Goal: Task Accomplishment & Management: Manage account settings

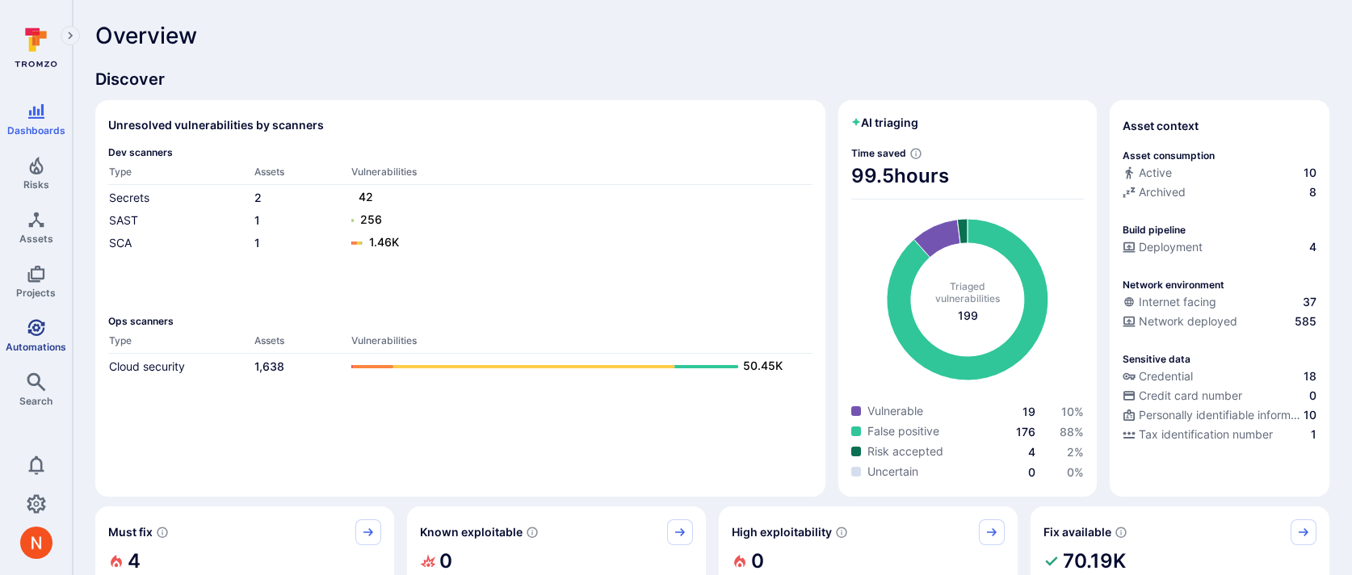
click at [52, 314] on link "Automations" at bounding box center [36, 336] width 72 height 48
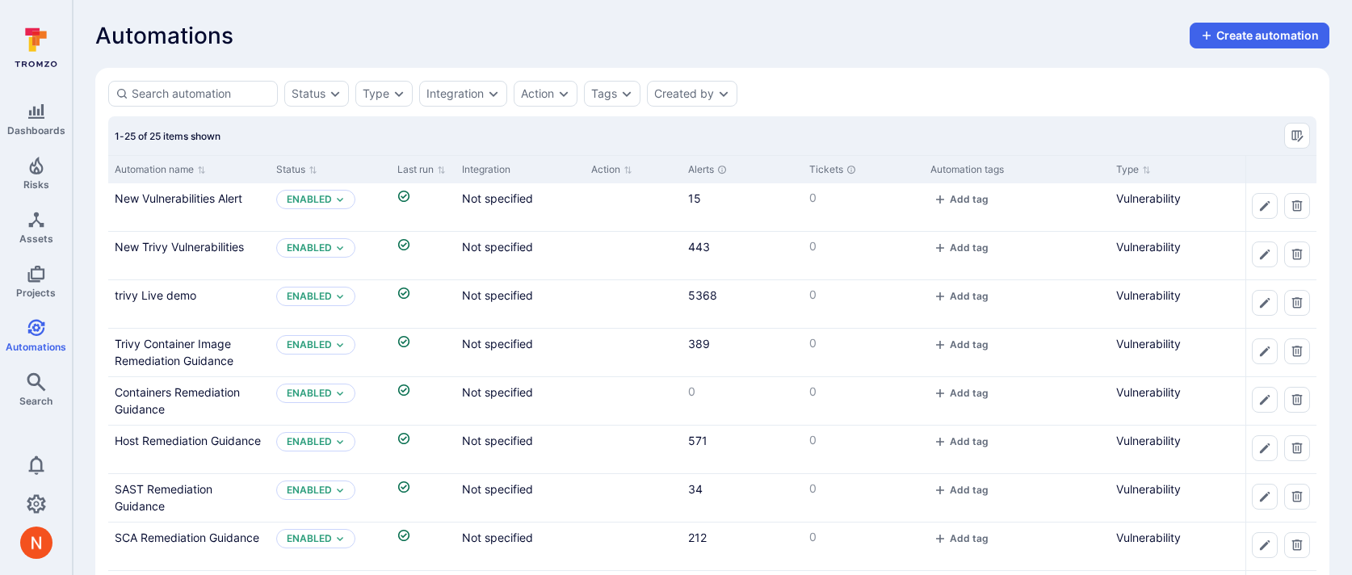
click at [206, 192] on link "New Vulnerabilities Alert" at bounding box center [179, 198] width 128 height 14
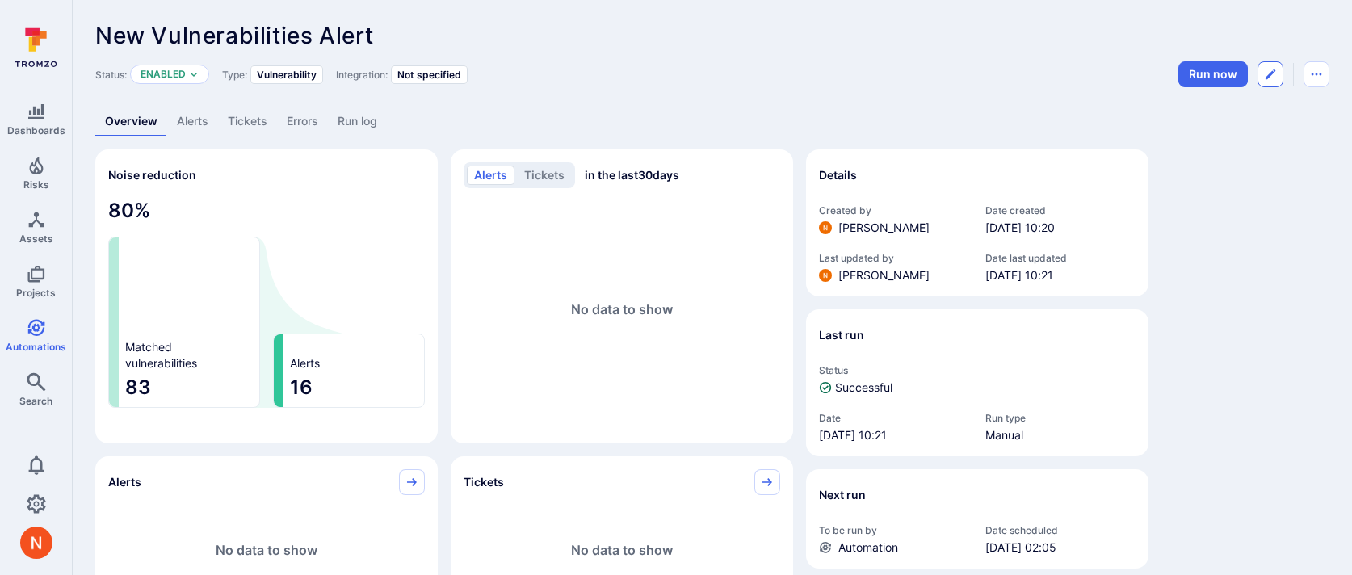
click at [1271, 65] on button "Edit automation" at bounding box center [1270, 74] width 26 height 26
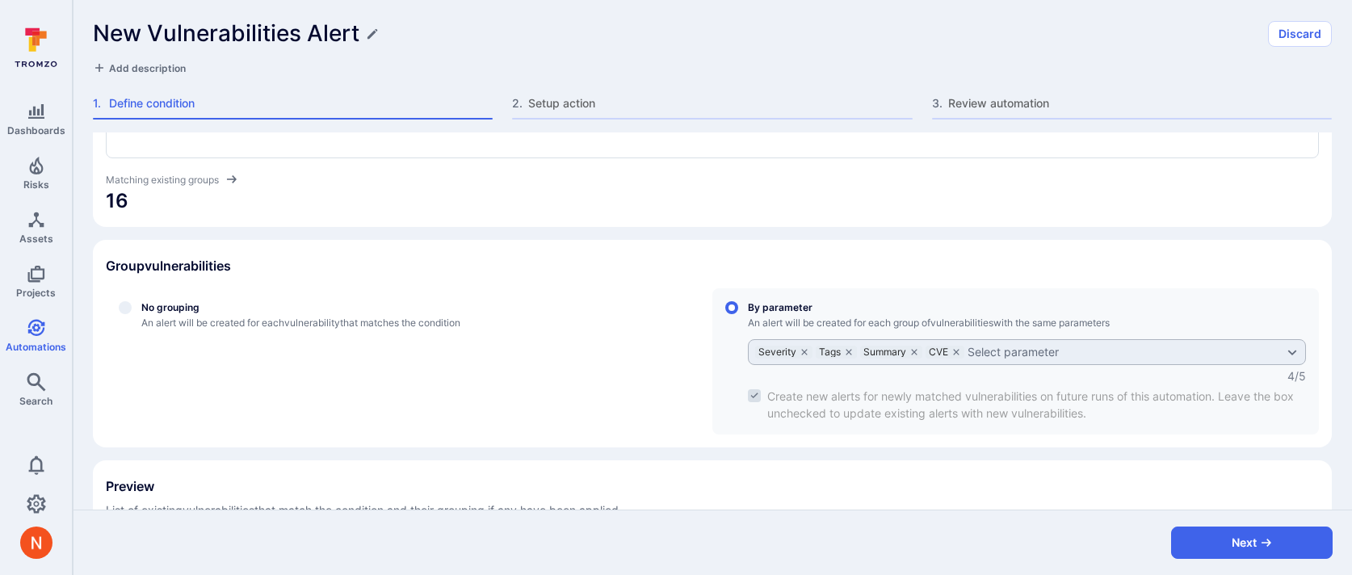
scroll to position [363, 0]
click at [755, 389] on label "define_group_by" at bounding box center [756, 395] width 16 height 16
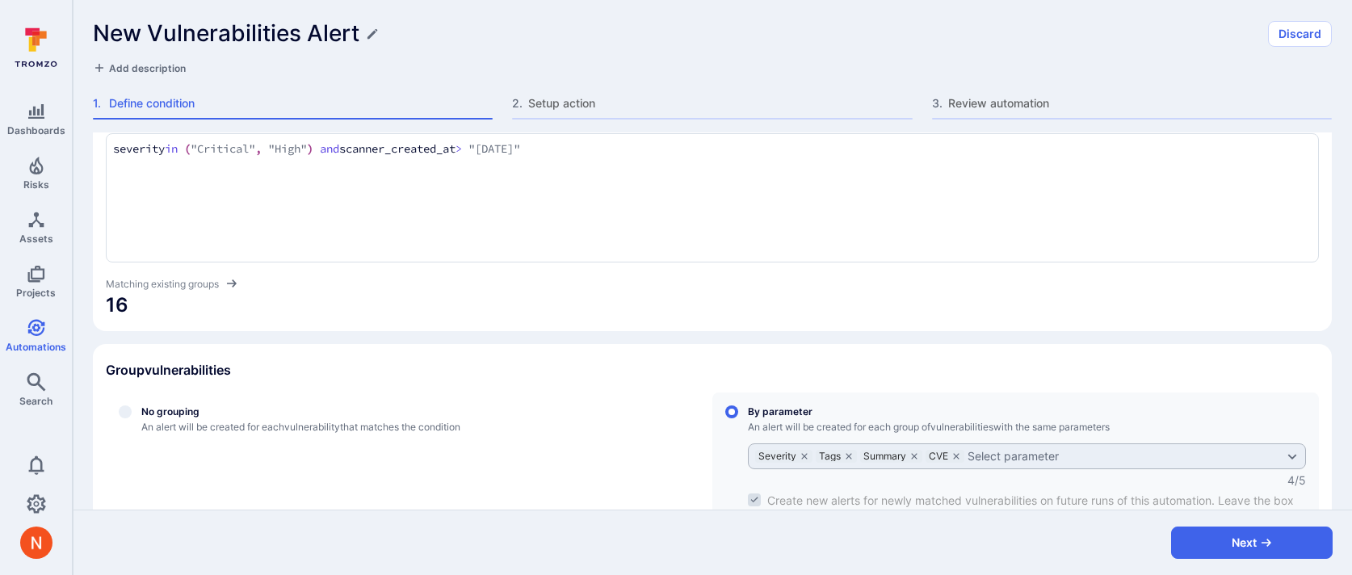
scroll to position [226, 0]
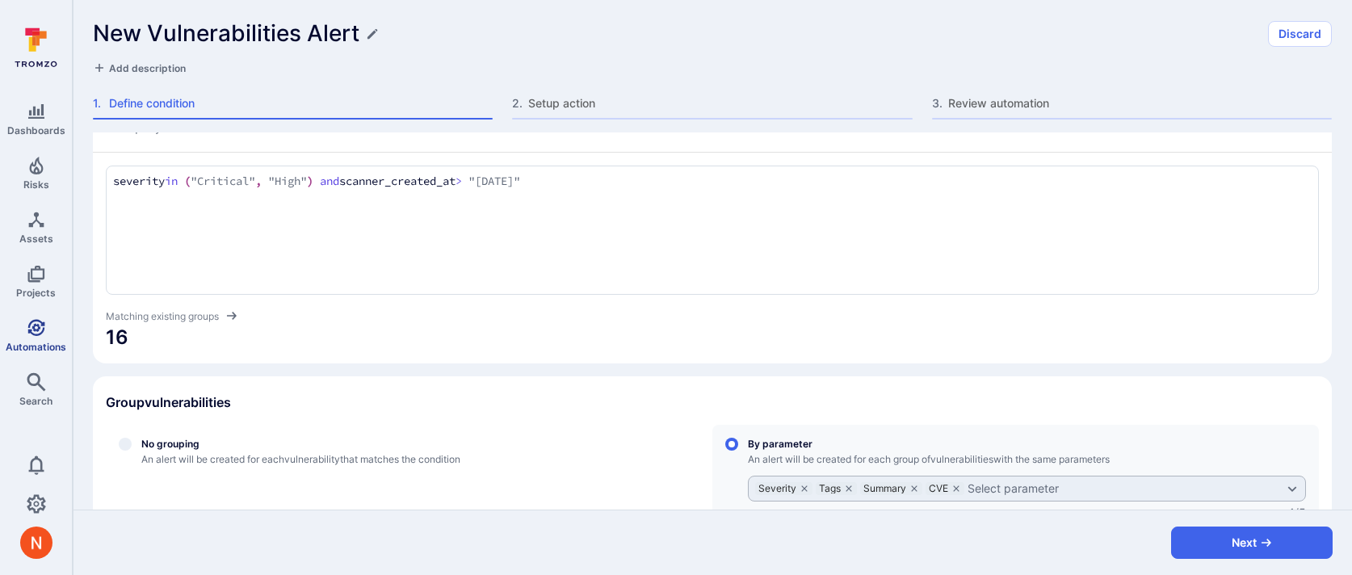
click at [47, 321] on link "Automations" at bounding box center [36, 336] width 72 height 48
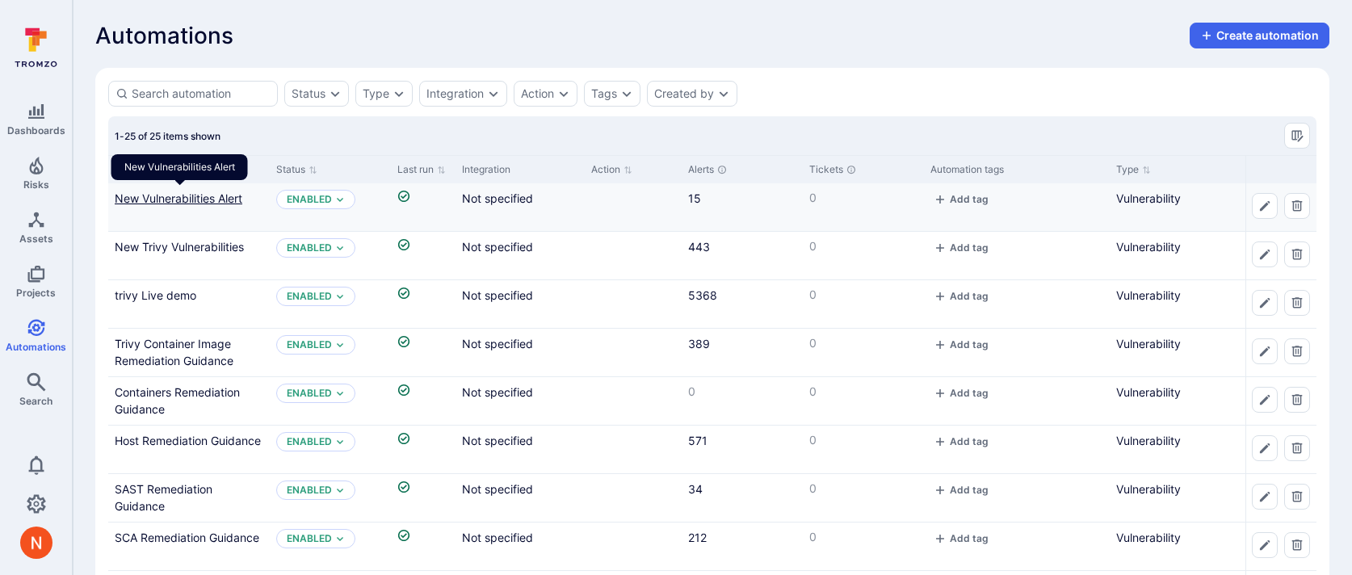
click at [203, 197] on link "New Vulnerabilities Alert" at bounding box center [179, 198] width 128 height 14
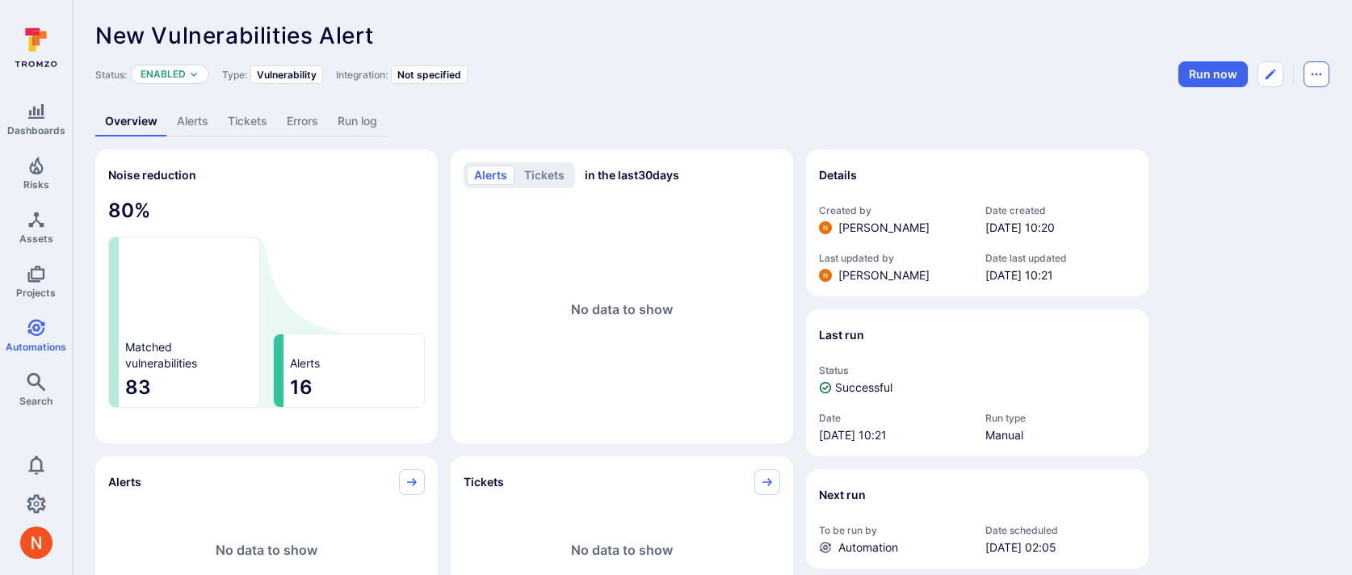
click at [1313, 76] on icon "Automation menu" at bounding box center [1316, 74] width 13 height 13
click at [1266, 105] on li "Duplicate" at bounding box center [1248, 111] width 147 height 26
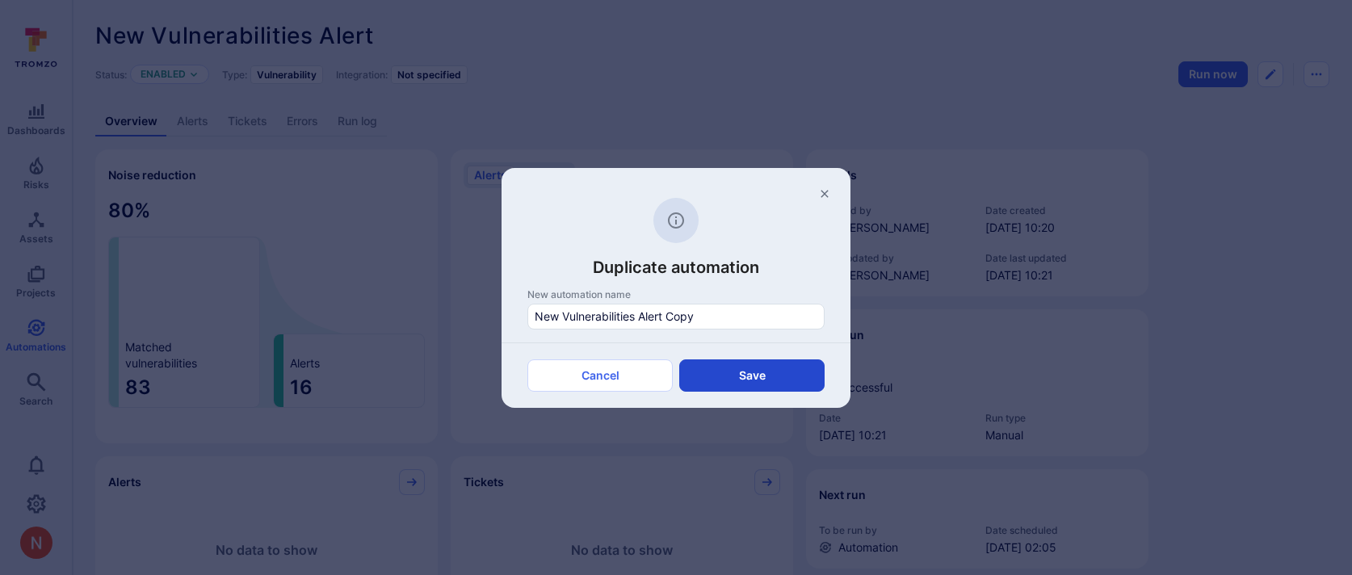
click at [770, 375] on button "Save" at bounding box center [751, 375] width 145 height 32
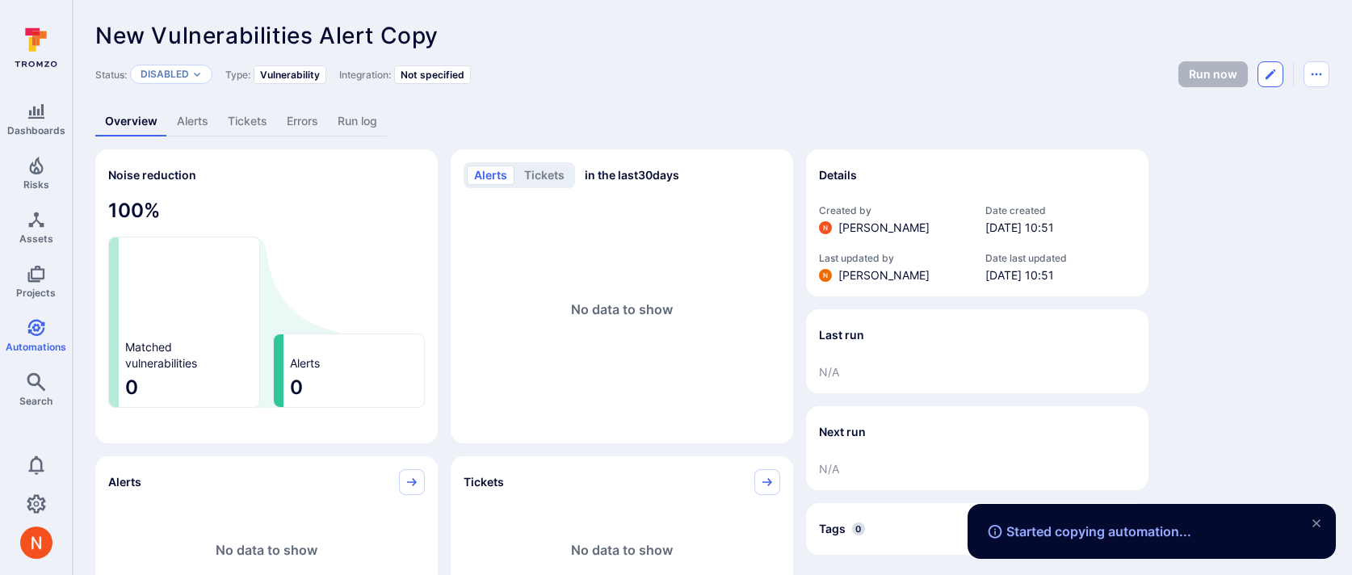
click at [1270, 79] on icon "Edit automation" at bounding box center [1270, 74] width 13 height 13
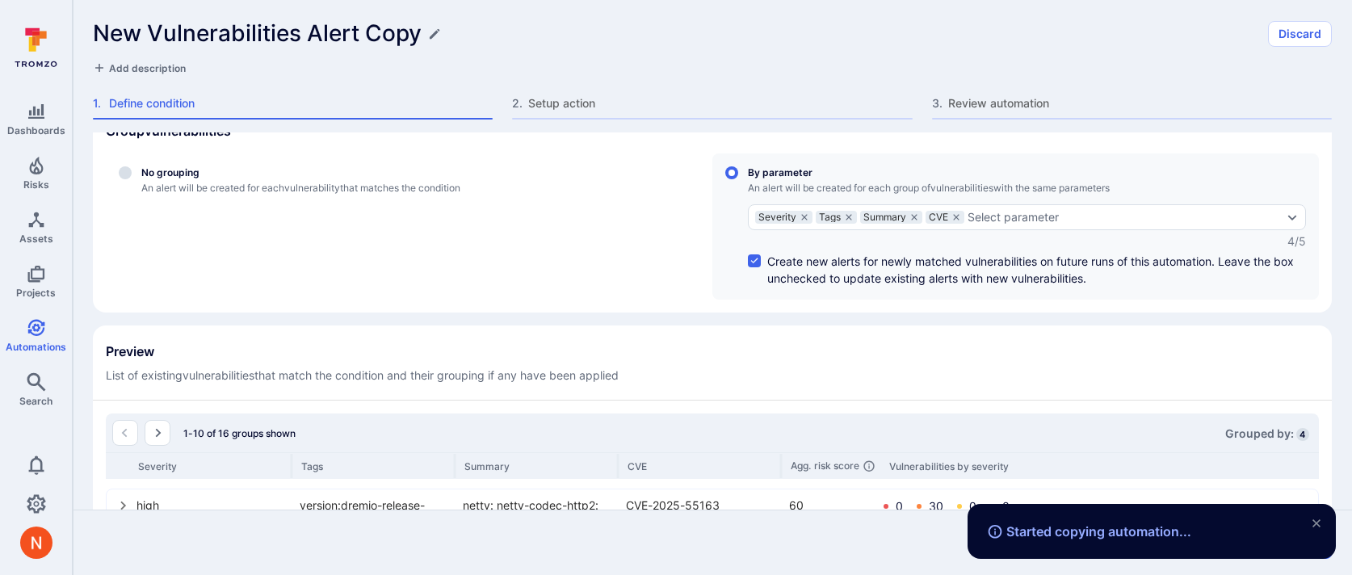
scroll to position [395, 0]
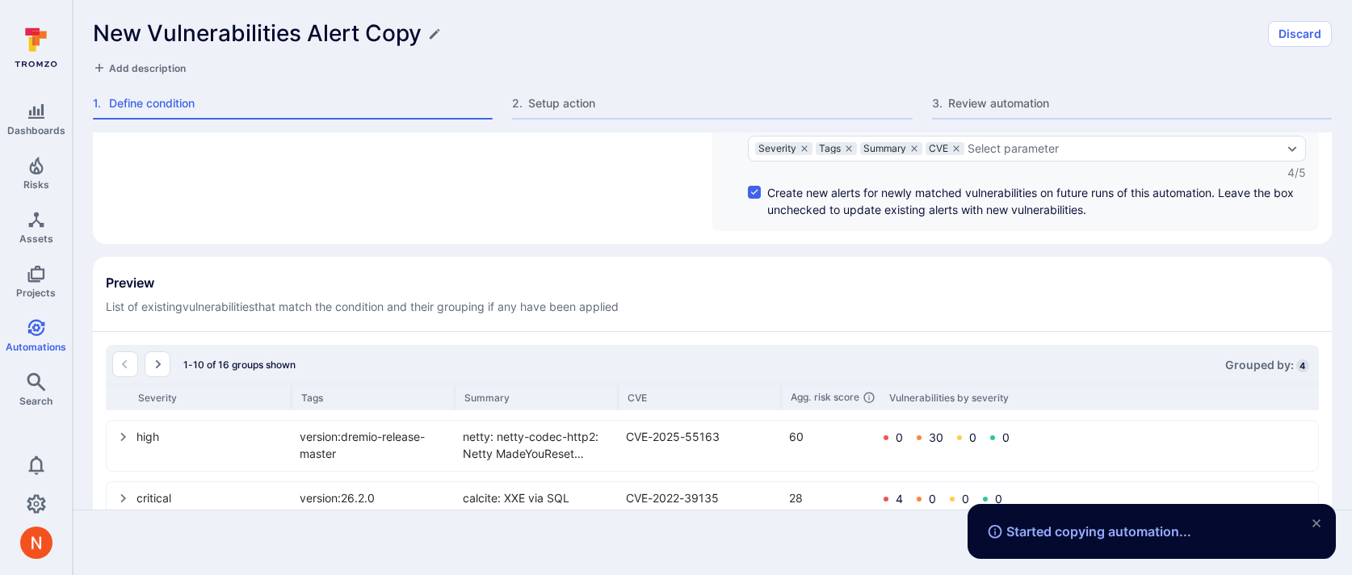
click at [754, 192] on input "controlled" at bounding box center [754, 192] width 13 height 13
checkbox input "false"
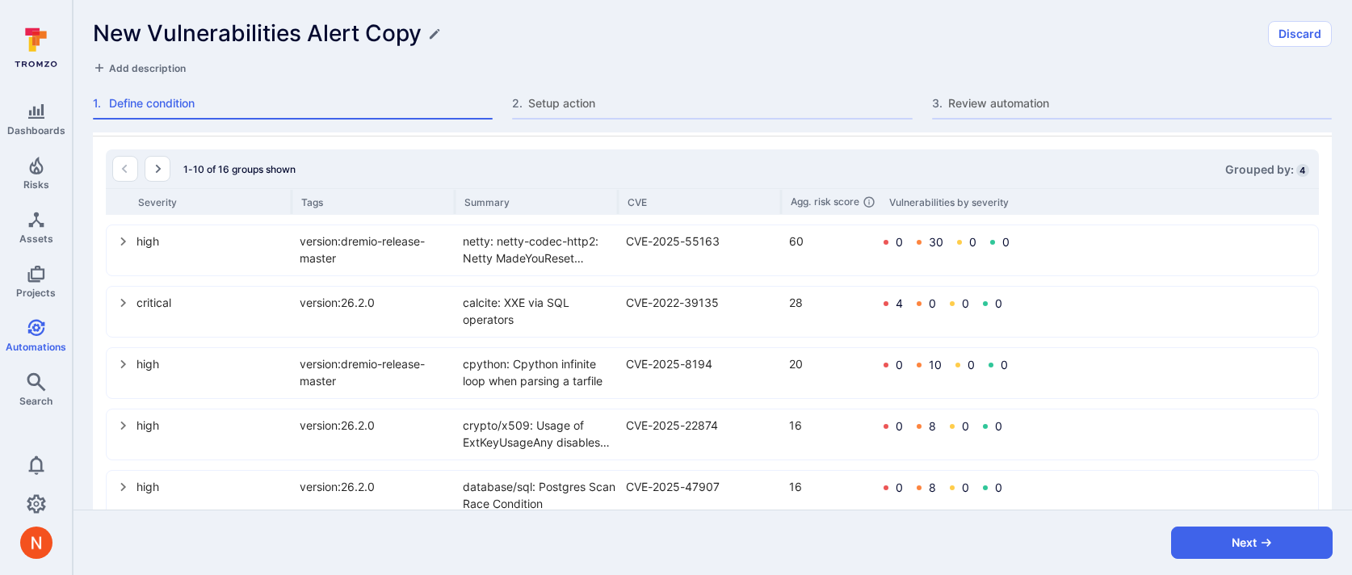
scroll to position [942, 0]
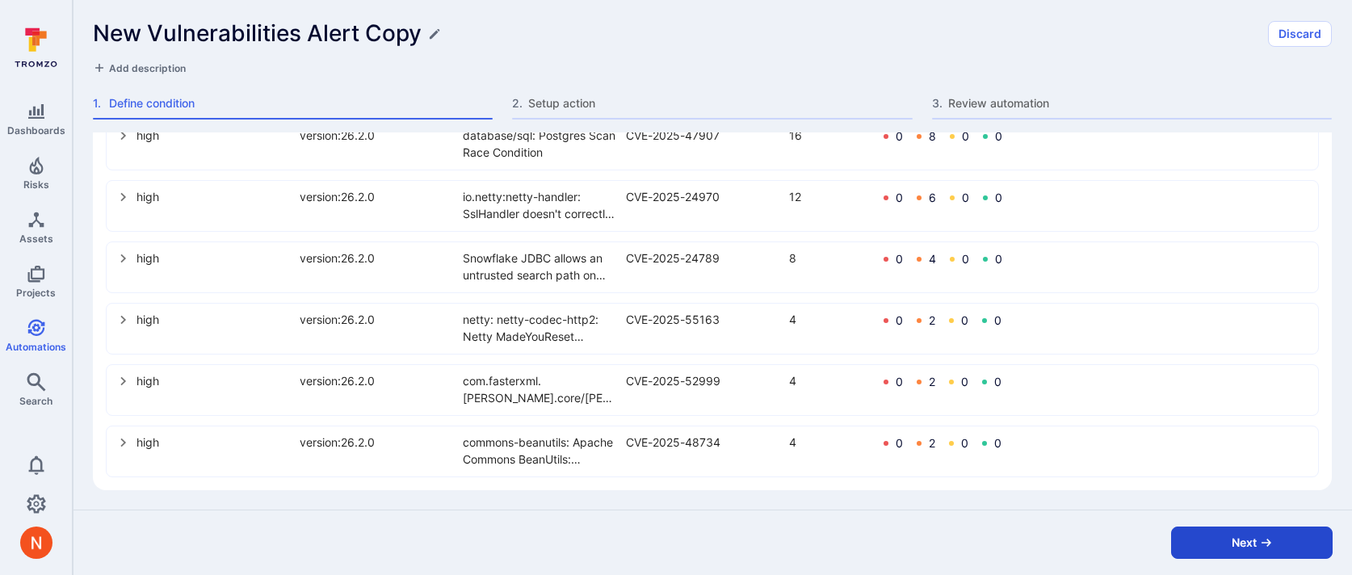
click at [1261, 539] on icon "button" at bounding box center [1266, 542] width 13 height 13
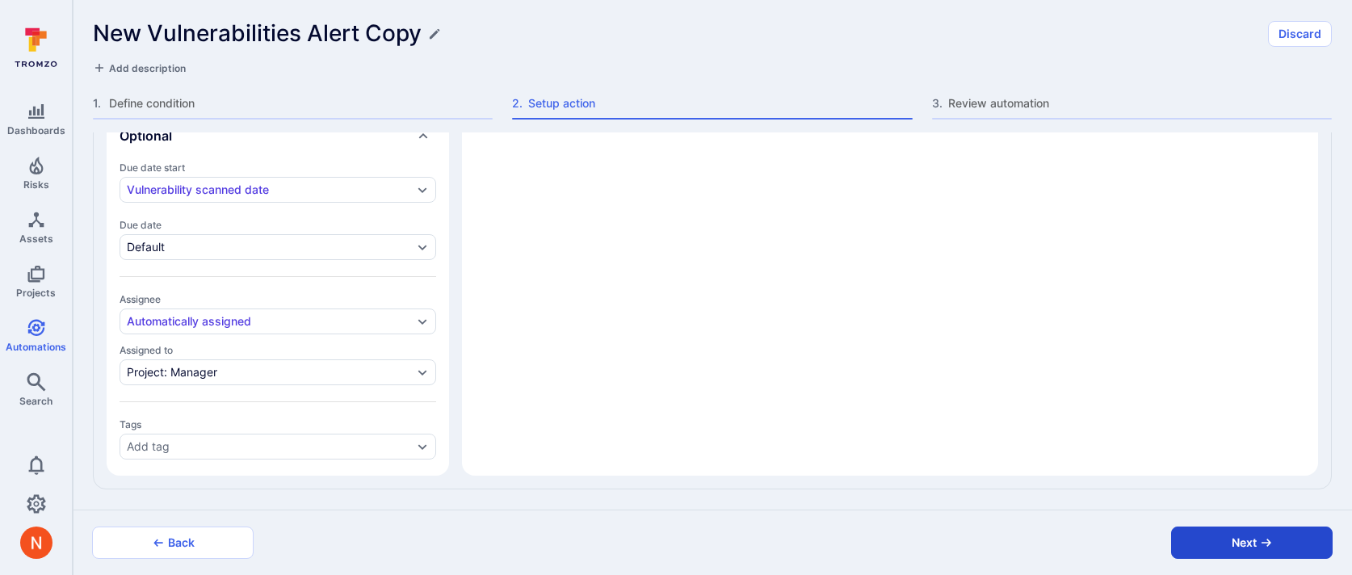
scroll to position [695, 0]
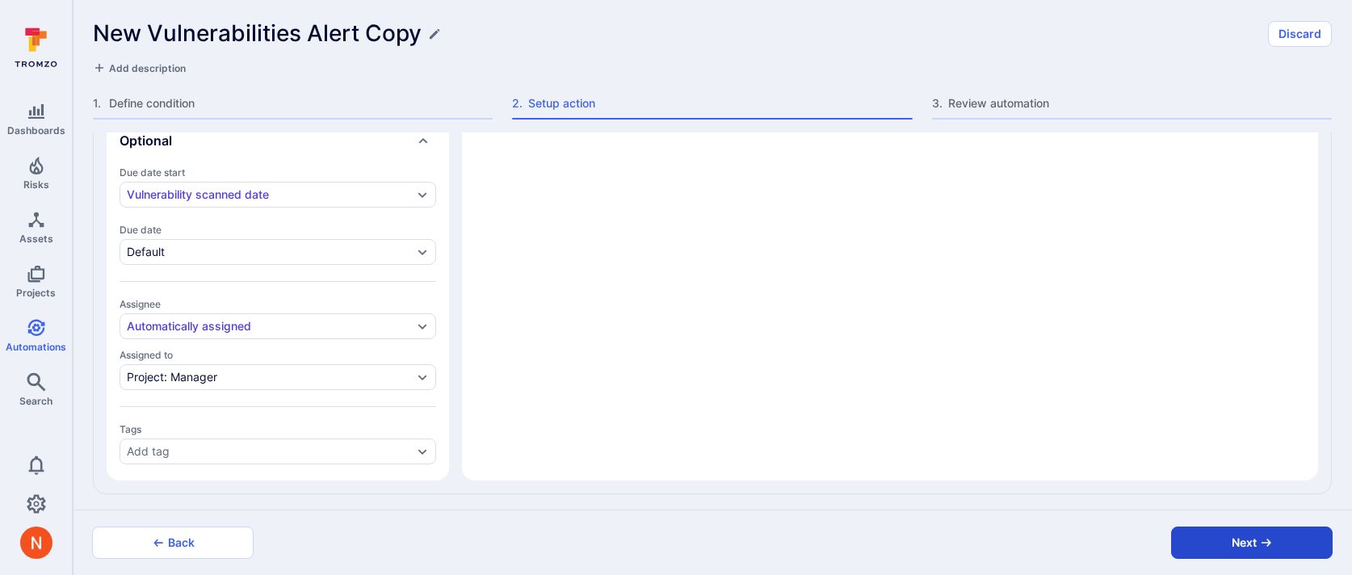
type textarea "x"
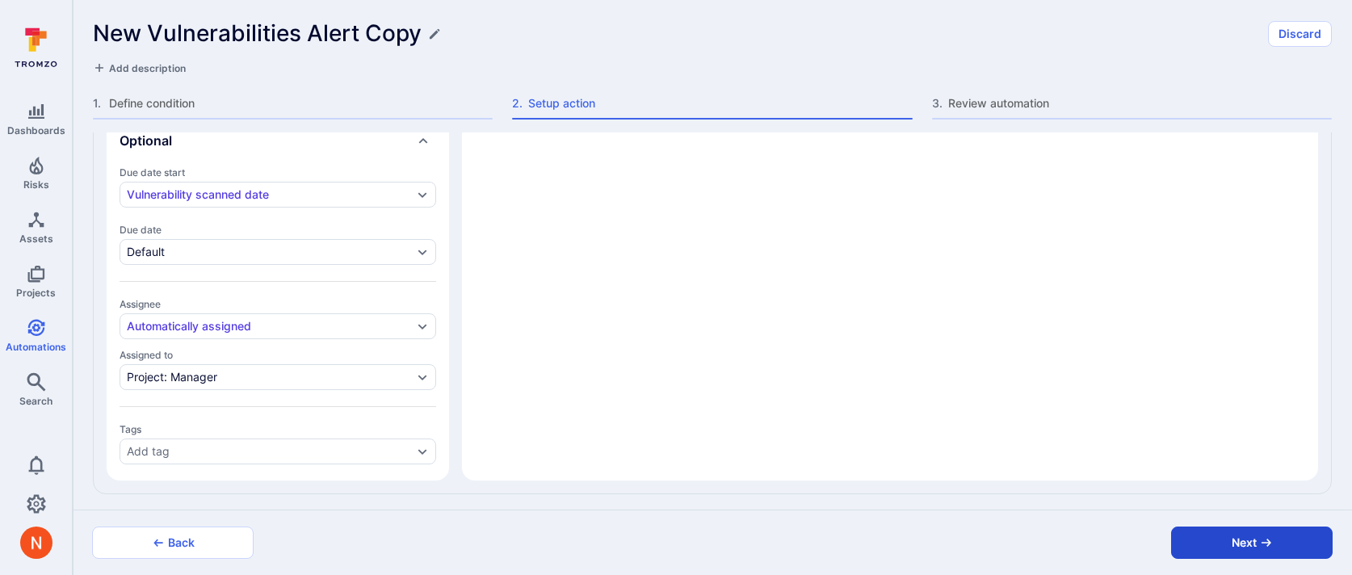
type textarea "x"
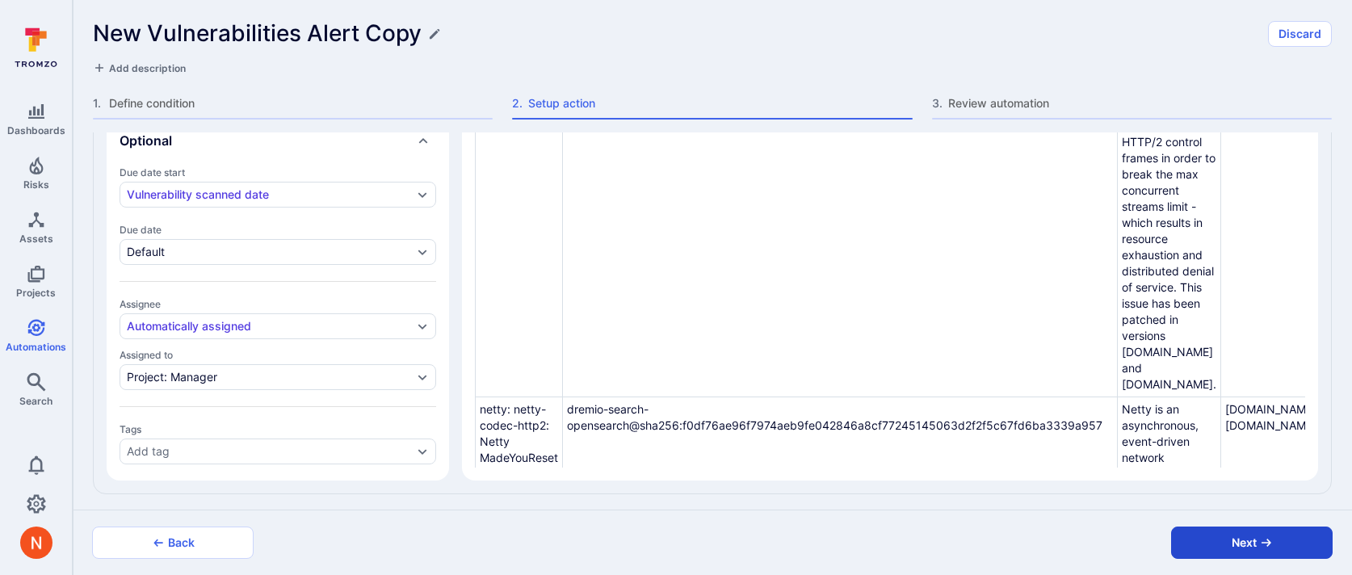
click at [1258, 540] on button "Next" at bounding box center [1251, 542] width 161 height 32
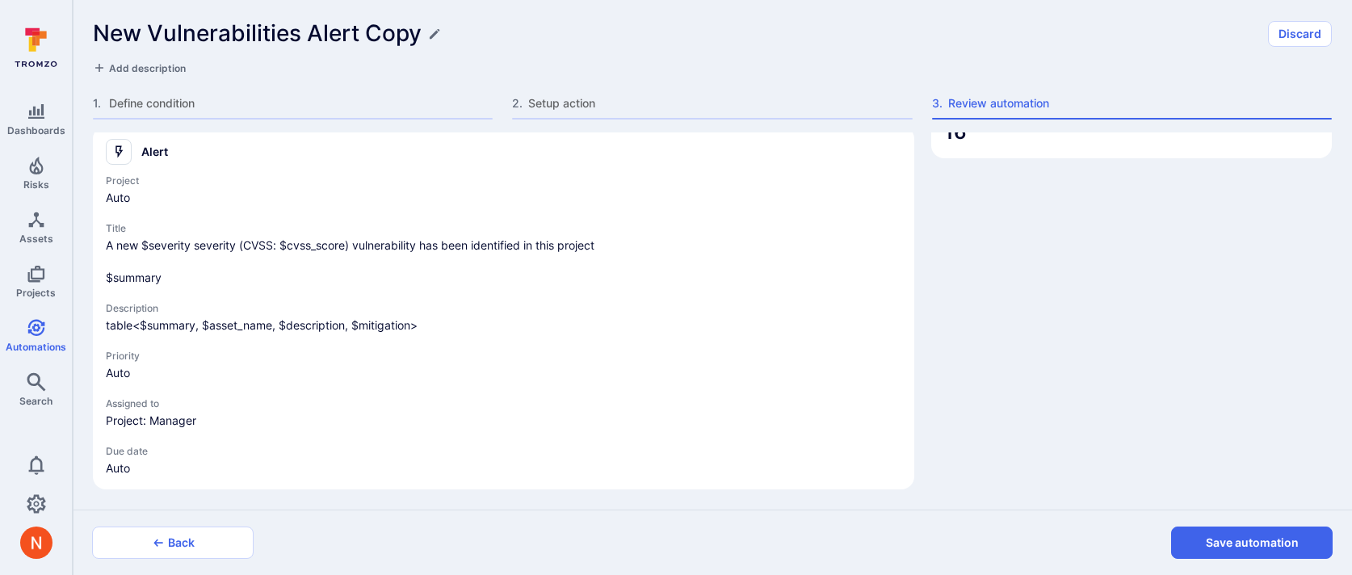
scroll to position [150, 0]
click at [1258, 540] on button "Save automation" at bounding box center [1251, 542] width 161 height 32
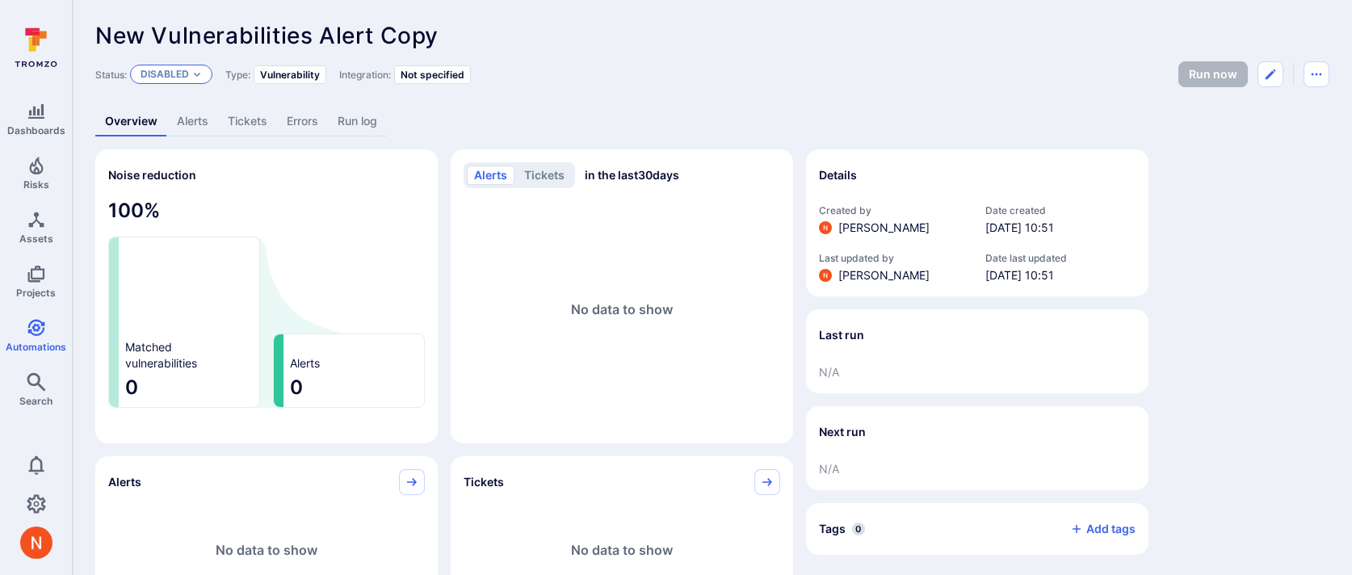
click at [179, 78] on p "Disabled" at bounding box center [165, 74] width 48 height 13
click at [597, 93] on div "New Vulnerabilities Alert Copy ... Show more Status: Disabled Type: Vulnerabili…" at bounding box center [712, 582] width 1279 height 1164
click at [191, 121] on link "Alerts" at bounding box center [192, 122] width 51 height 30
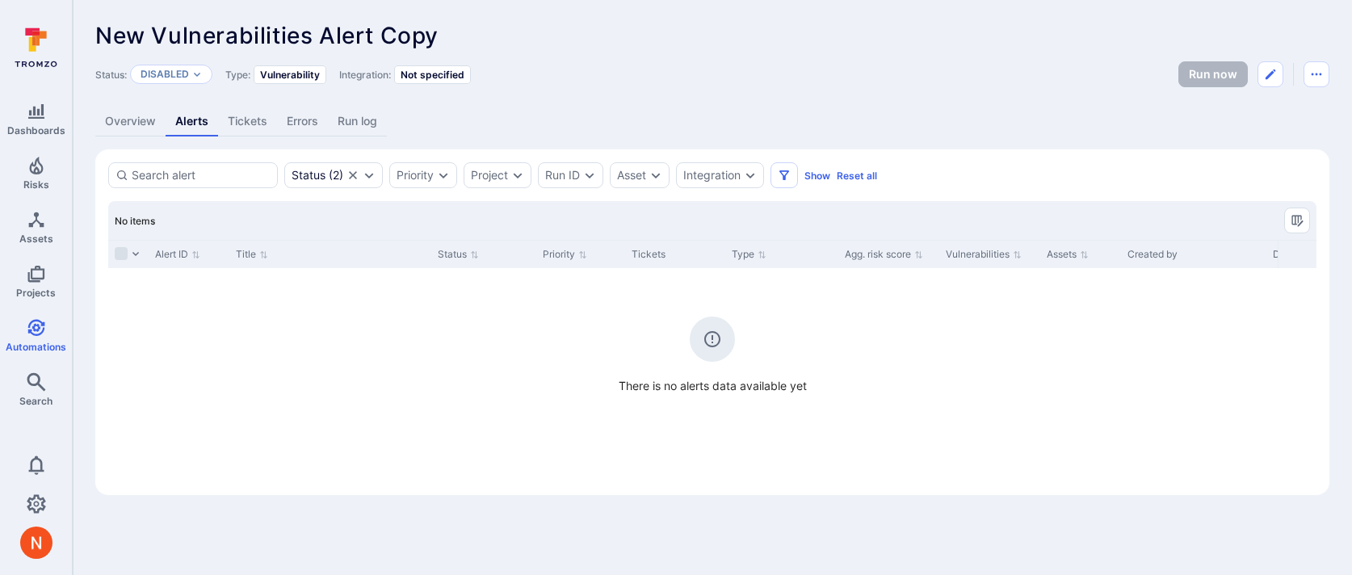
click at [130, 122] on link "Overview" at bounding box center [130, 122] width 70 height 30
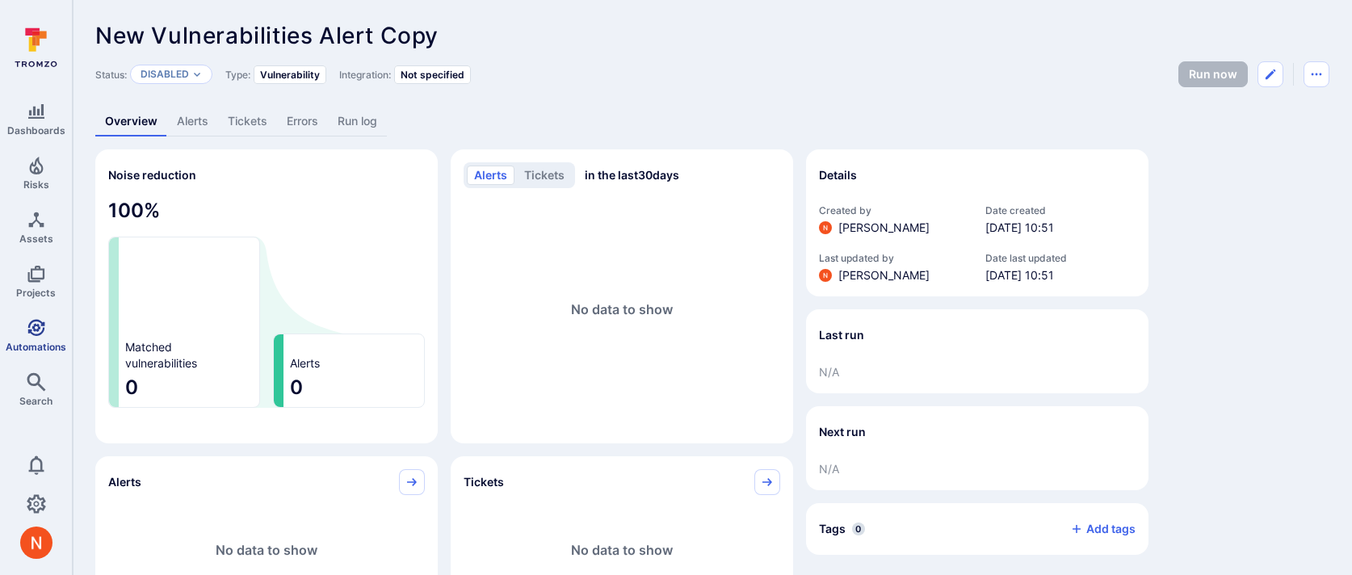
scroll to position [2, 0]
click at [153, 64] on div "Disabled" at bounding box center [171, 72] width 82 height 19
click at [156, 112] on span "Enabled" at bounding box center [167, 113] width 45 height 12
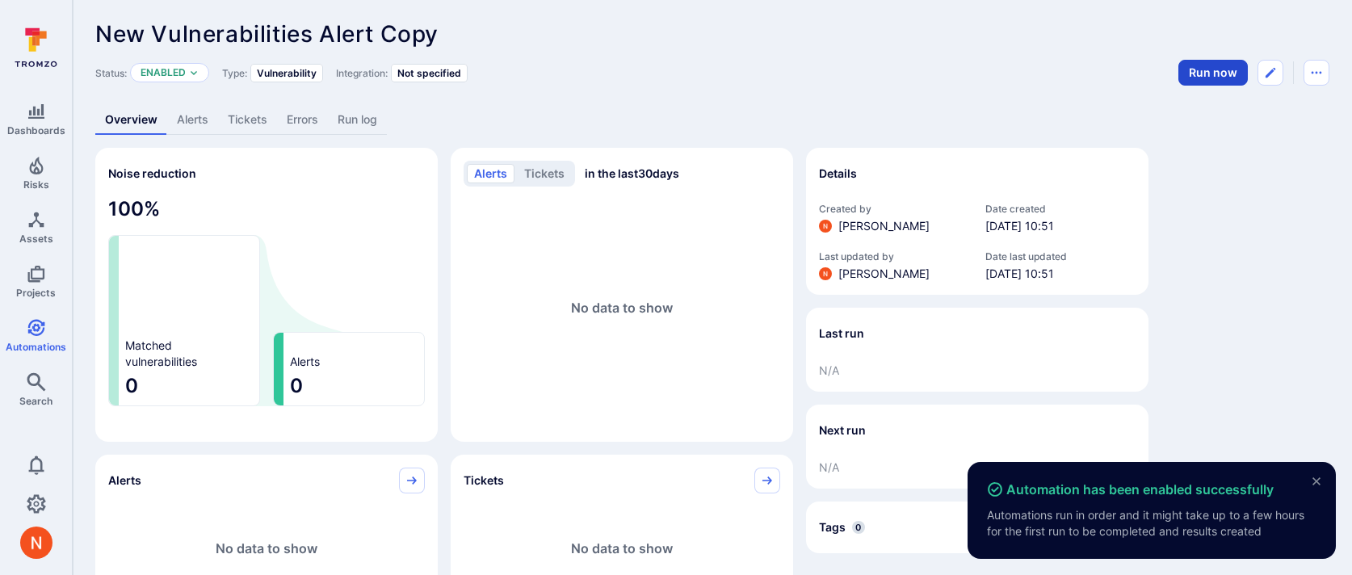
click at [1211, 69] on button "Run now" at bounding box center [1212, 73] width 69 height 26
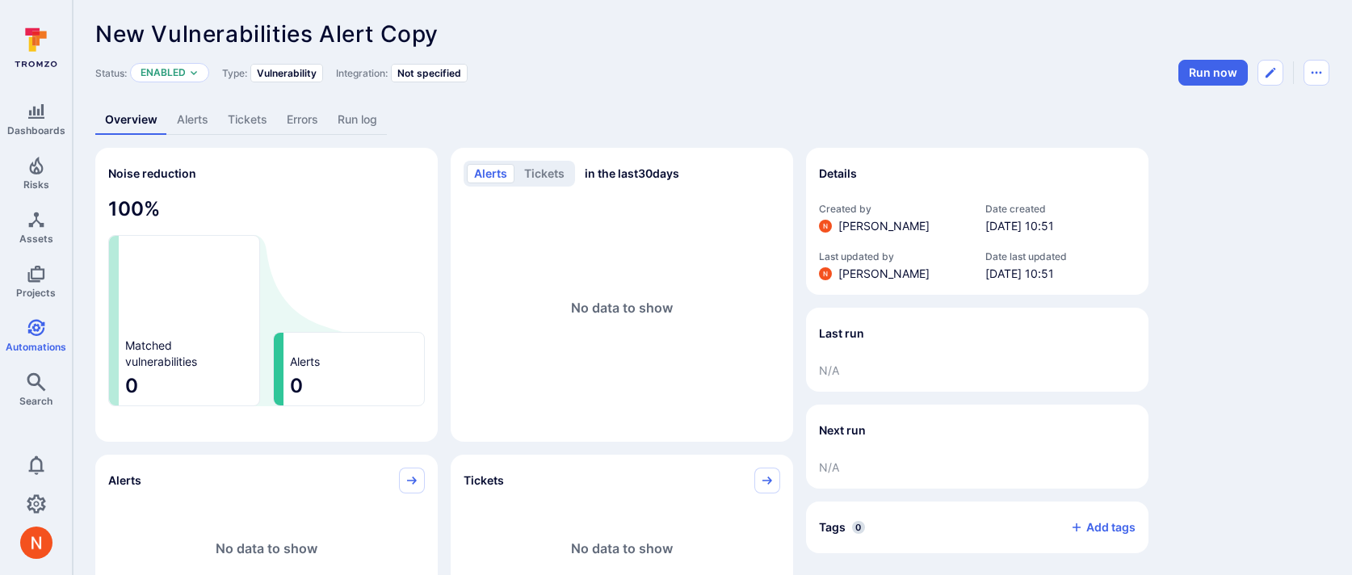
click at [337, 117] on link "Run log" at bounding box center [357, 120] width 59 height 30
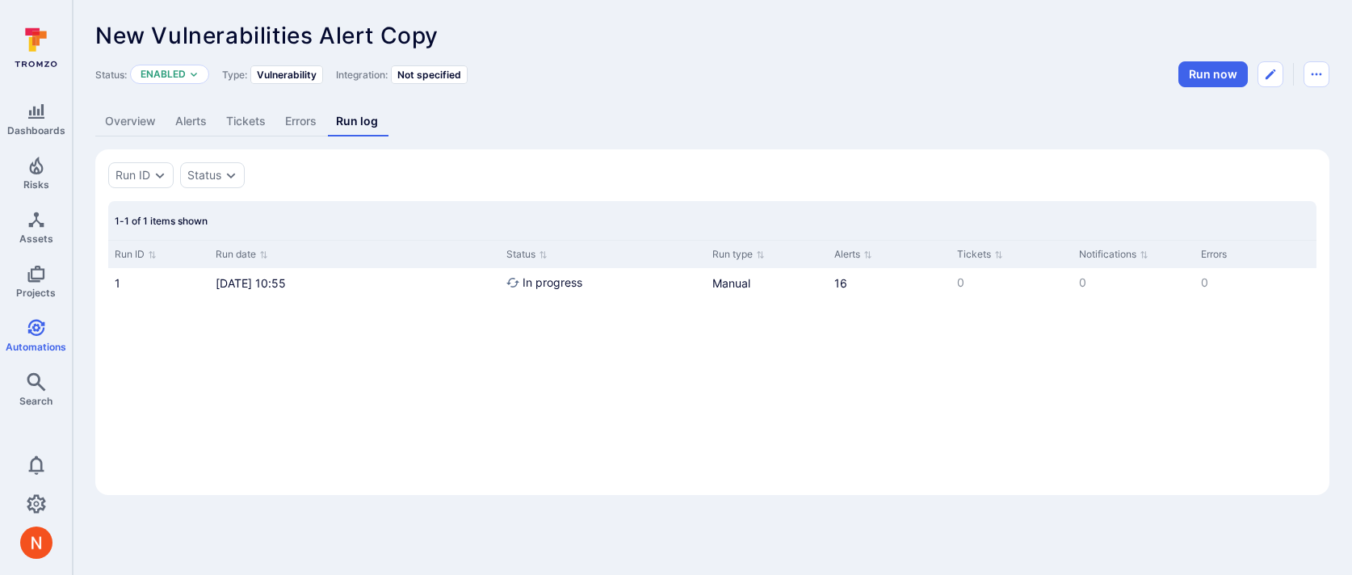
click at [200, 124] on link "Alerts" at bounding box center [191, 122] width 51 height 30
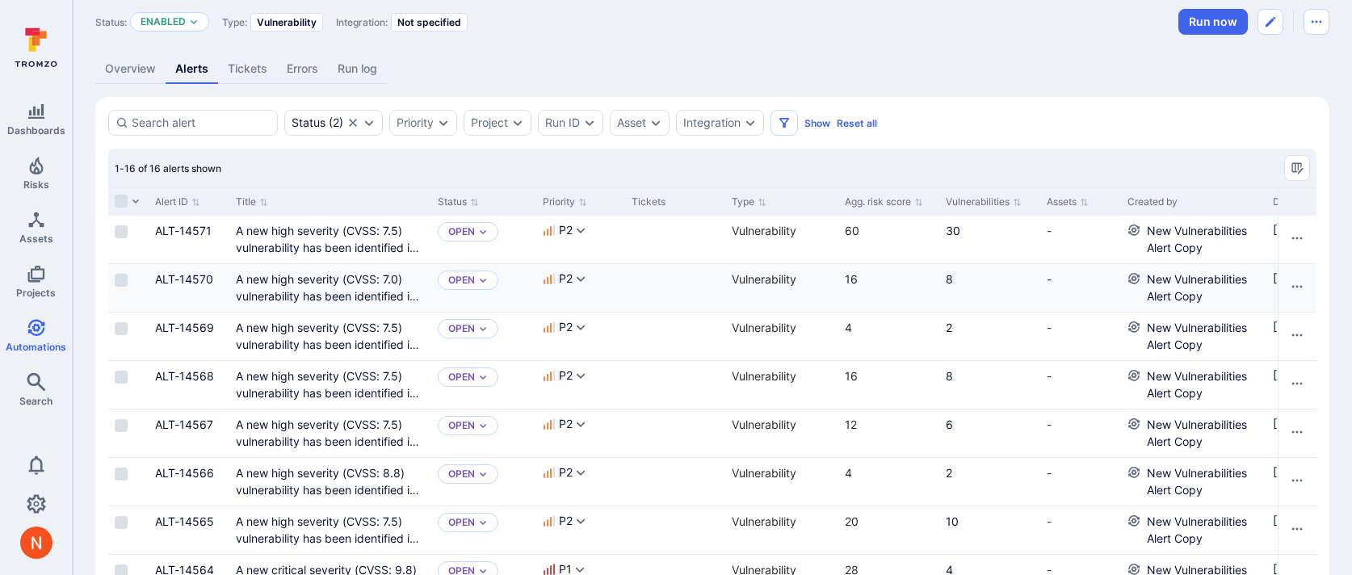
scroll to position [66, 0]
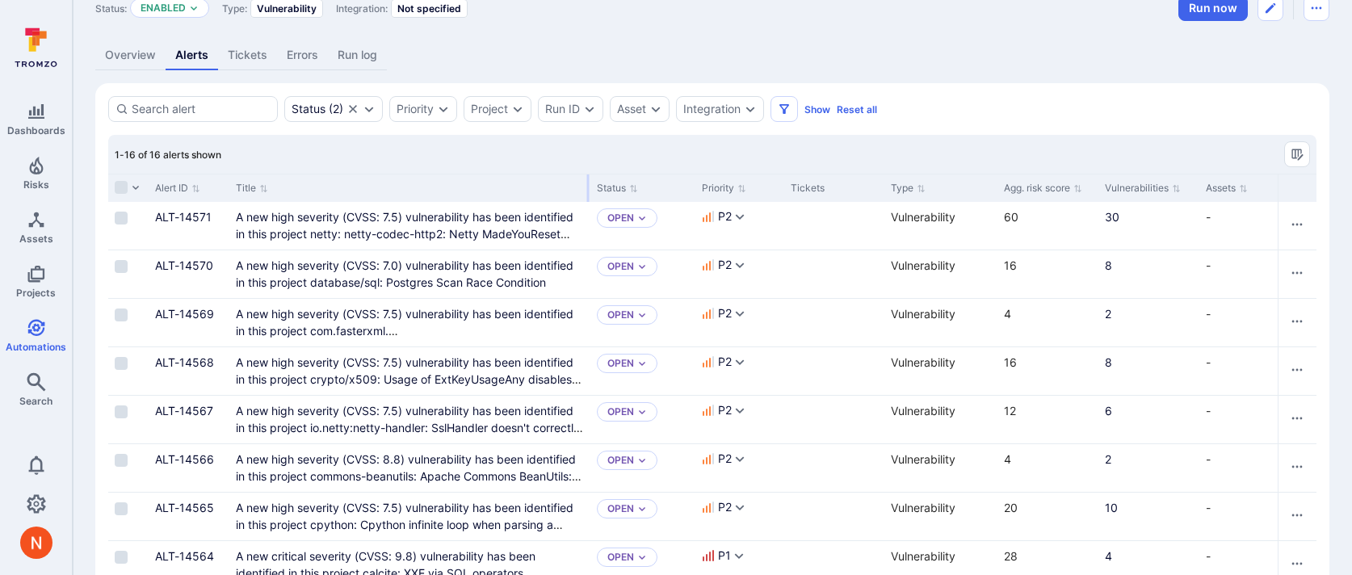
drag, startPoint x: 427, startPoint y: 188, endPoint x: 606, endPoint y: 185, distance: 178.5
click at [589, 185] on div at bounding box center [588, 187] width 2 height 27
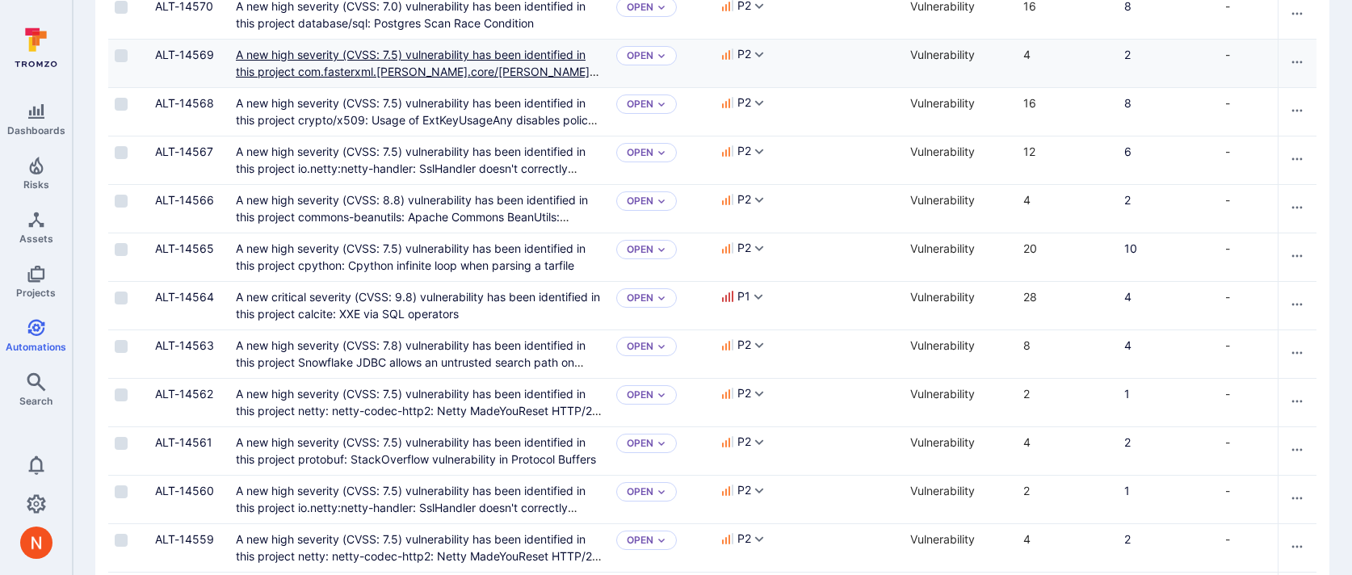
scroll to position [359, 0]
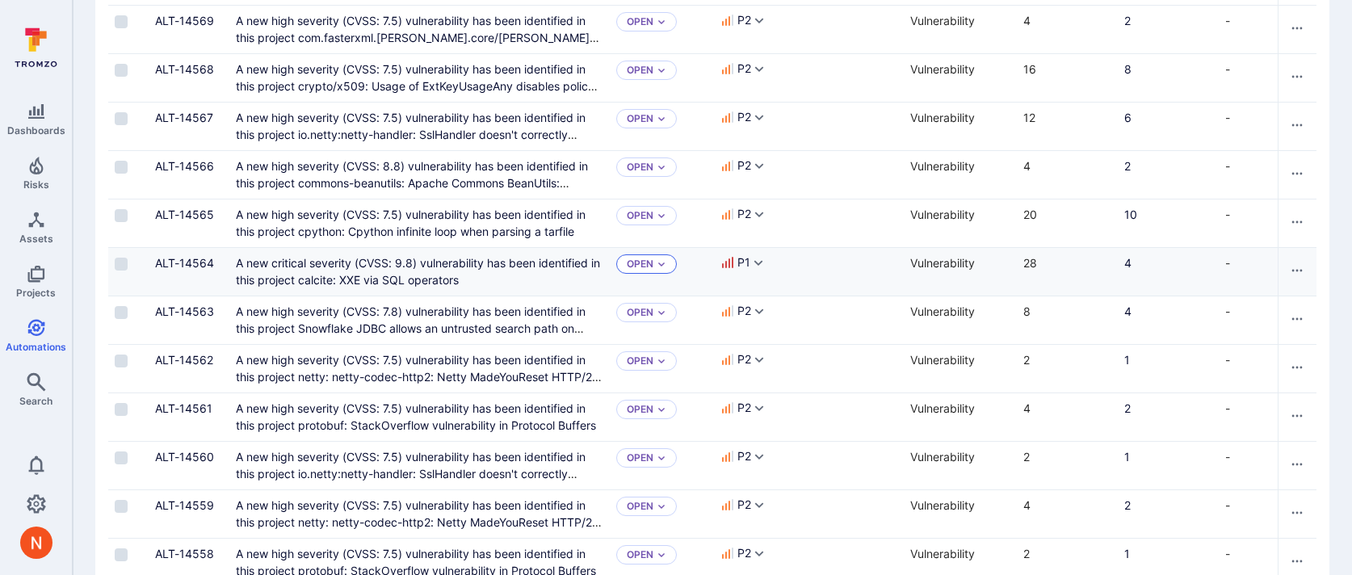
click at [642, 265] on p "Open" at bounding box center [640, 264] width 27 height 13
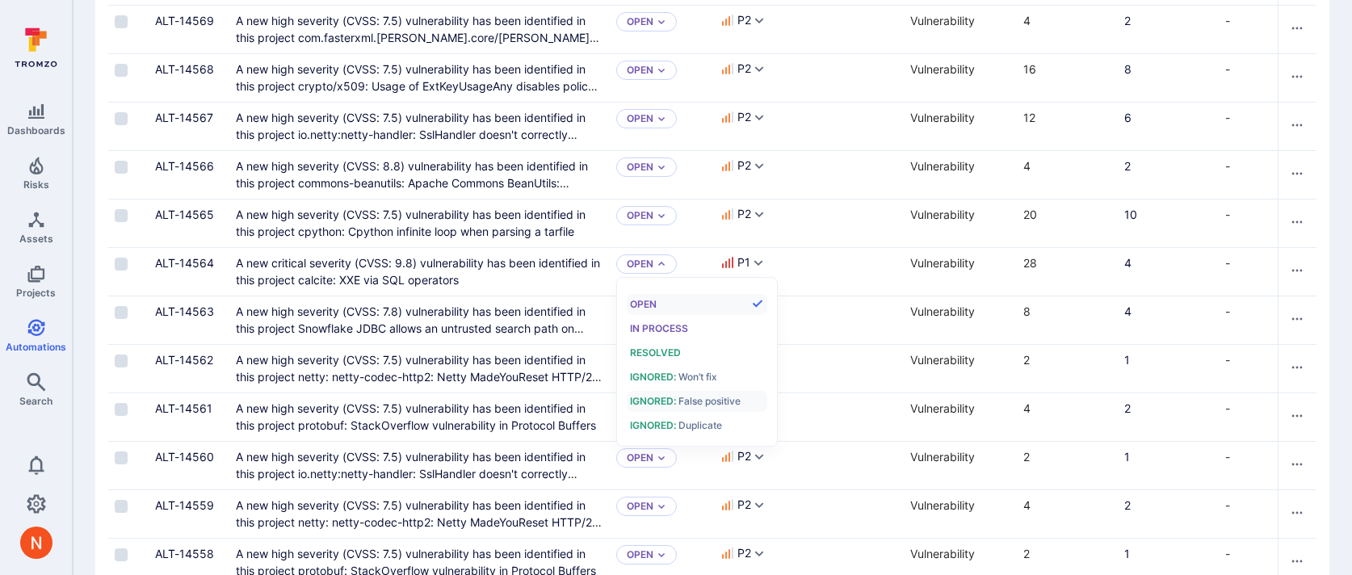
click at [671, 398] on span "Ignored :" at bounding box center [653, 401] width 46 height 12
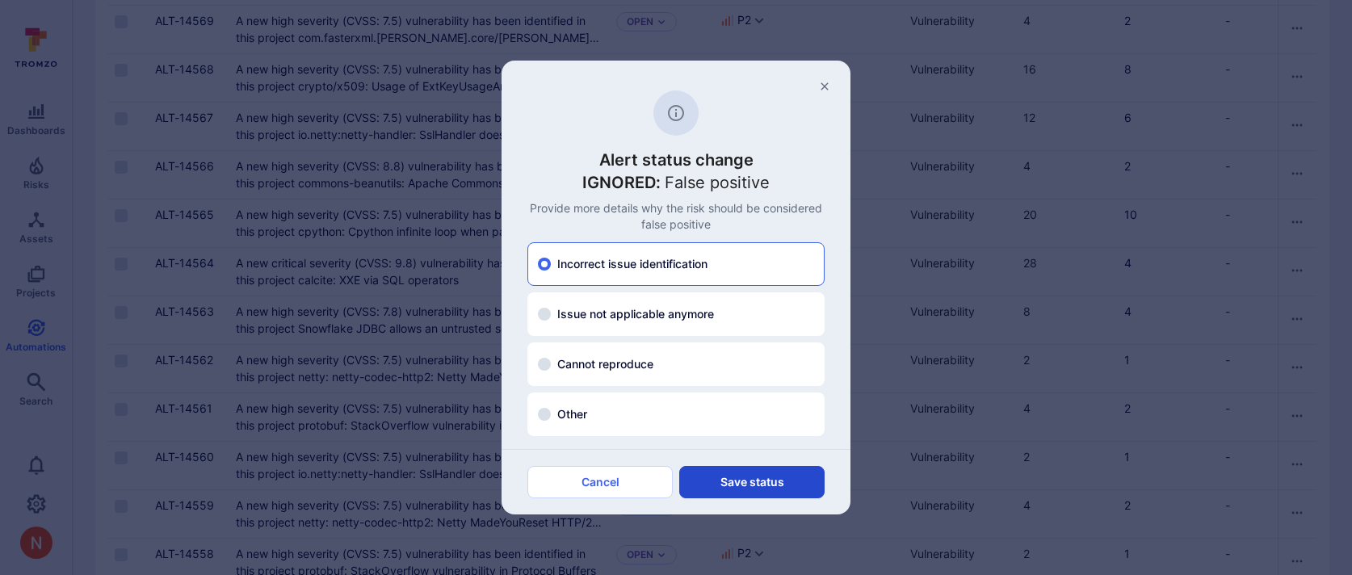
click at [745, 472] on button "Save status" at bounding box center [751, 482] width 145 height 32
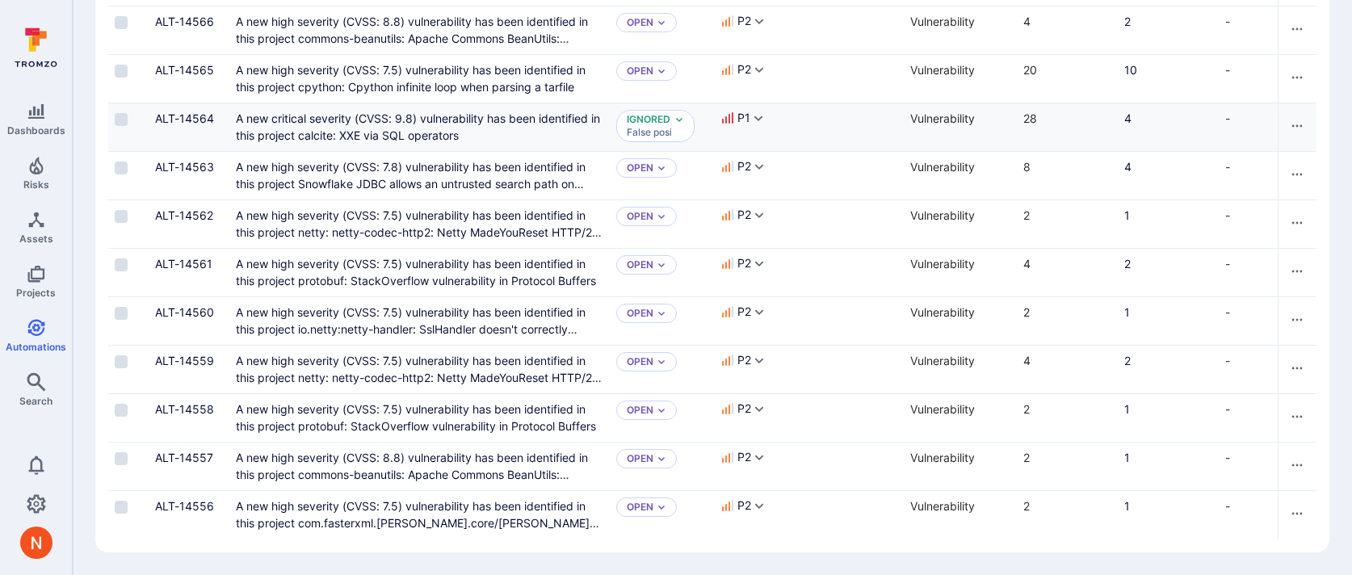
scroll to position [0, 0]
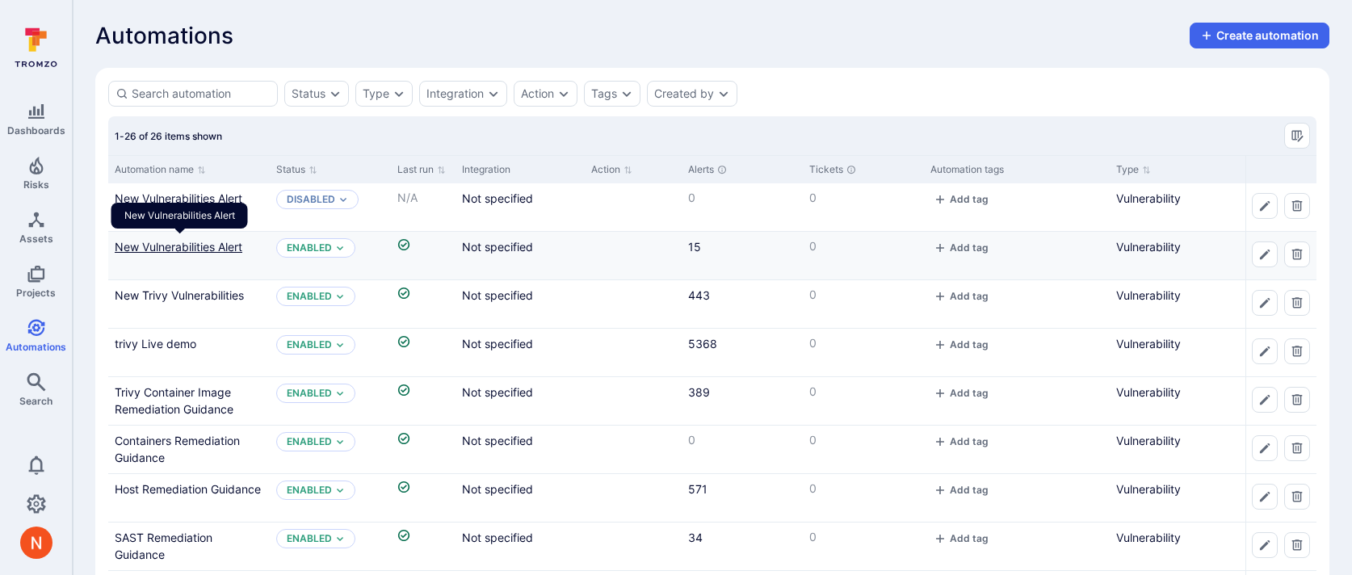
click at [199, 246] on link "New Vulnerabilities Alert" at bounding box center [179, 247] width 128 height 14
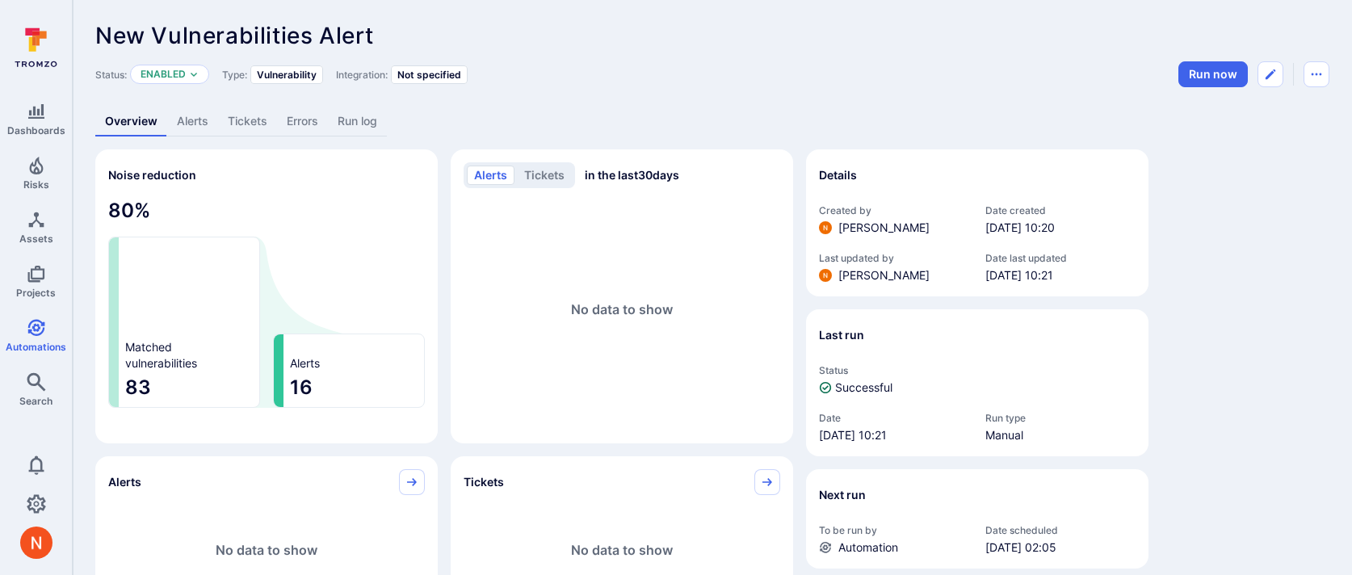
click at [197, 131] on link "Alerts" at bounding box center [192, 122] width 51 height 30
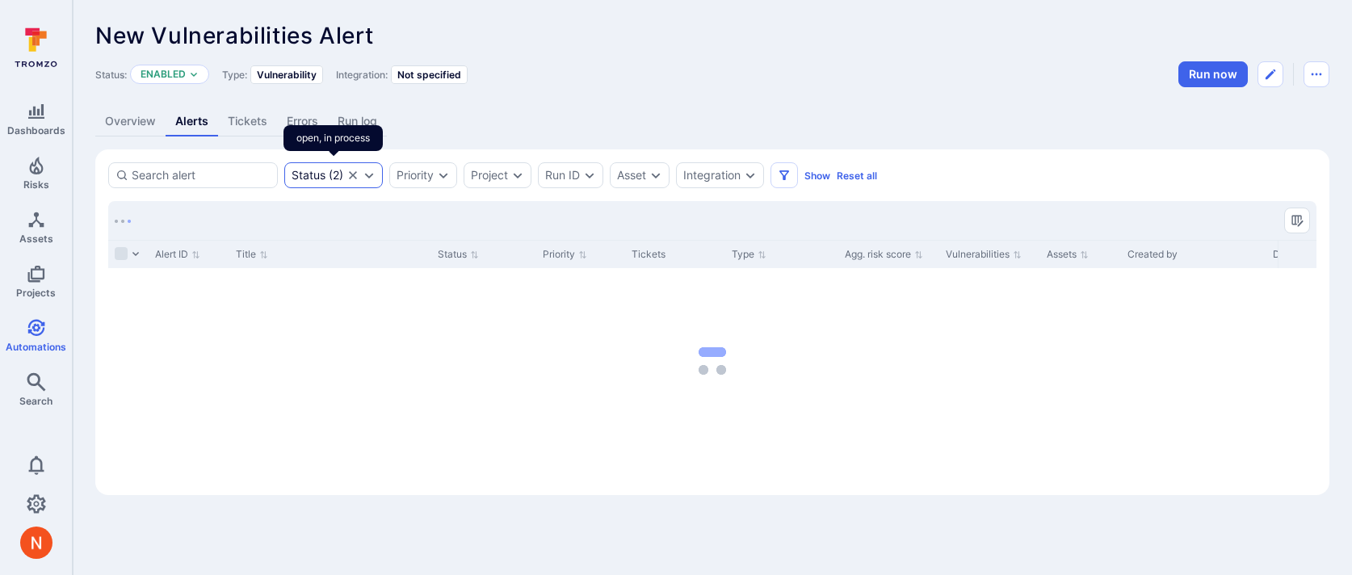
click at [354, 174] on icon "Clear selection" at bounding box center [353, 175] width 8 height 8
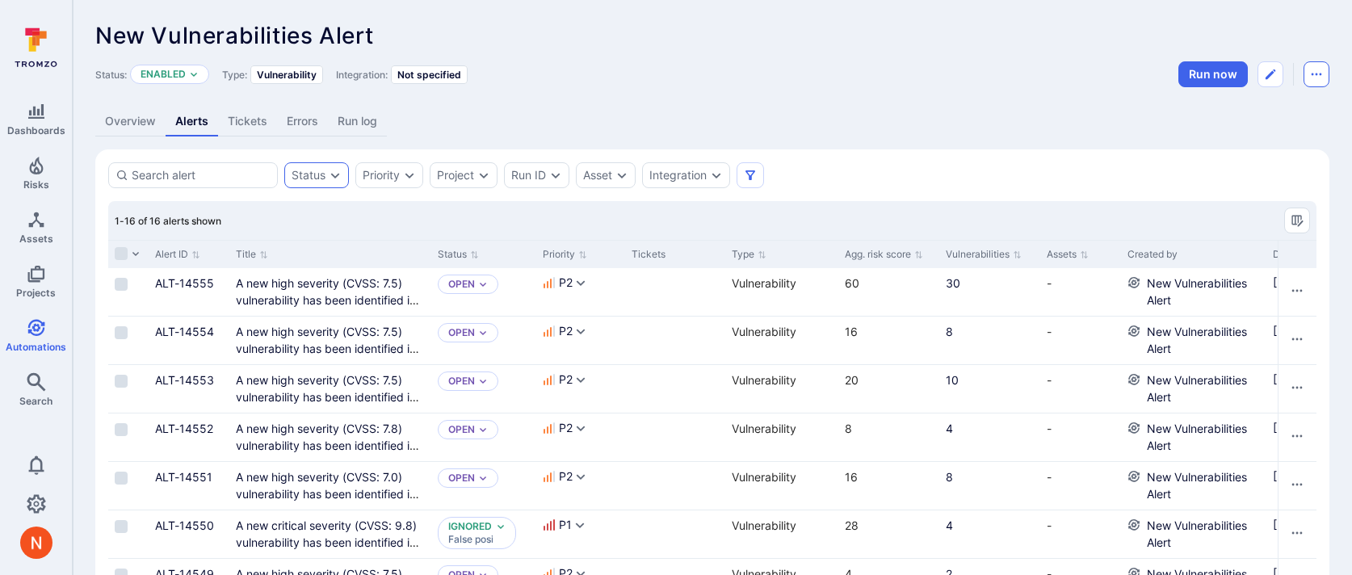
click at [1317, 70] on icon "Automation menu" at bounding box center [1316, 74] width 13 height 13
click at [1216, 131] on li "Delete" at bounding box center [1248, 137] width 147 height 26
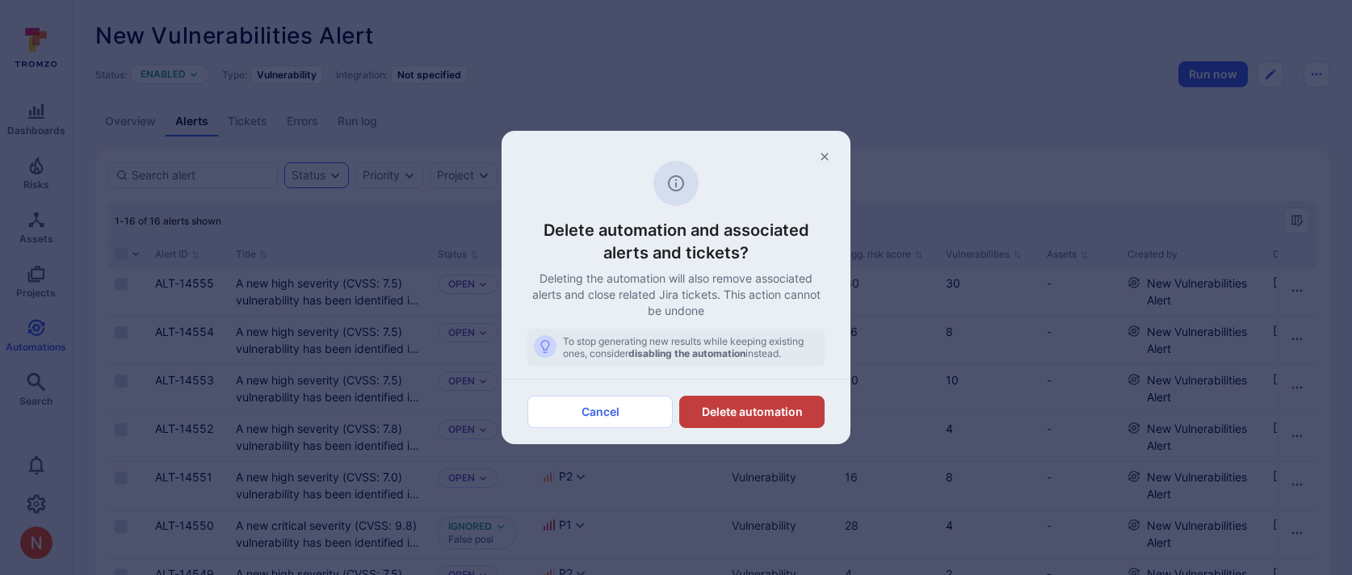
click at [774, 409] on button "Delete automation" at bounding box center [751, 412] width 145 height 32
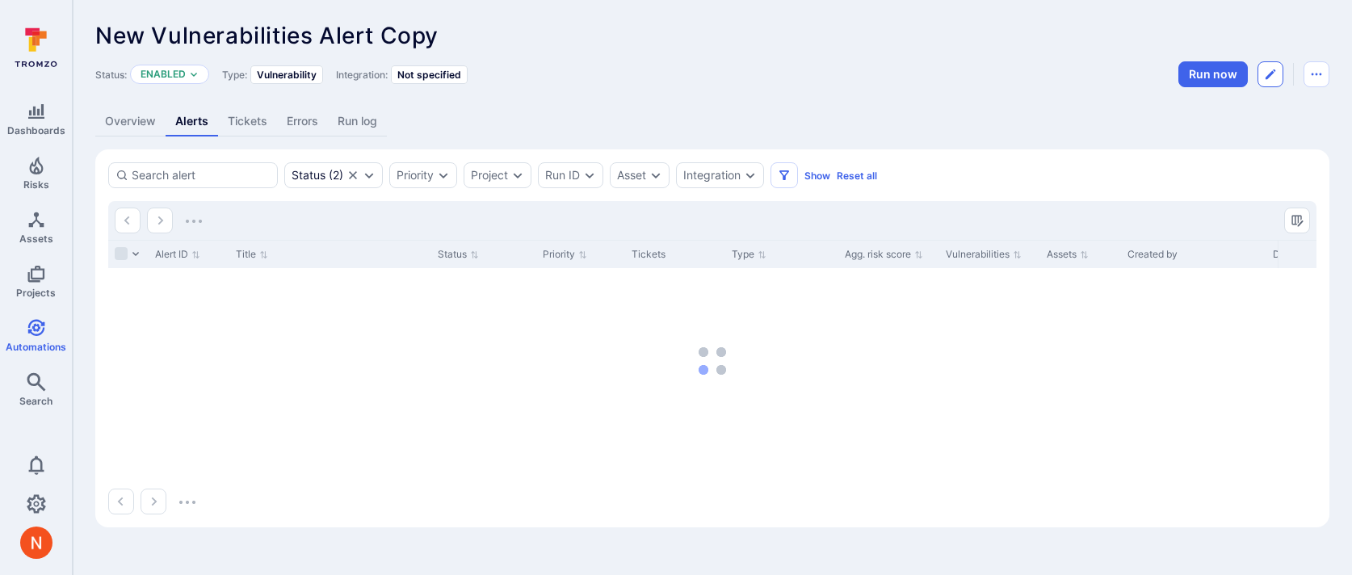
click at [1269, 77] on icon "Edit automation" at bounding box center [1270, 74] width 13 height 13
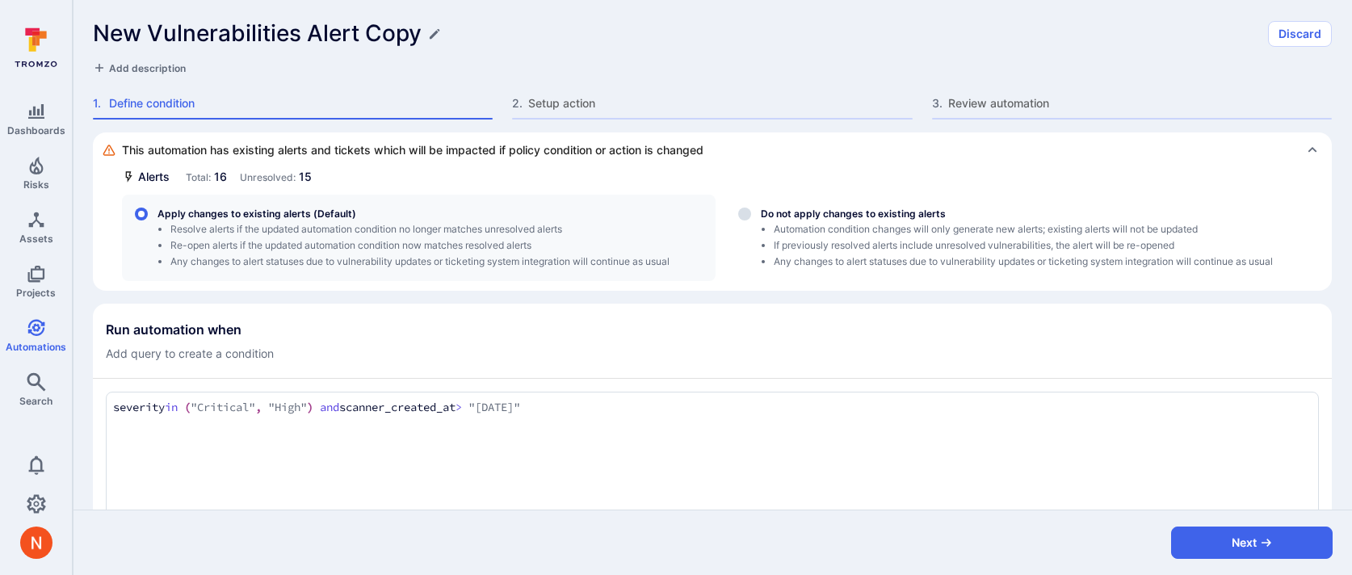
click at [396, 30] on h1 "New Vulnerabilities Alert Copy" at bounding box center [257, 33] width 329 height 27
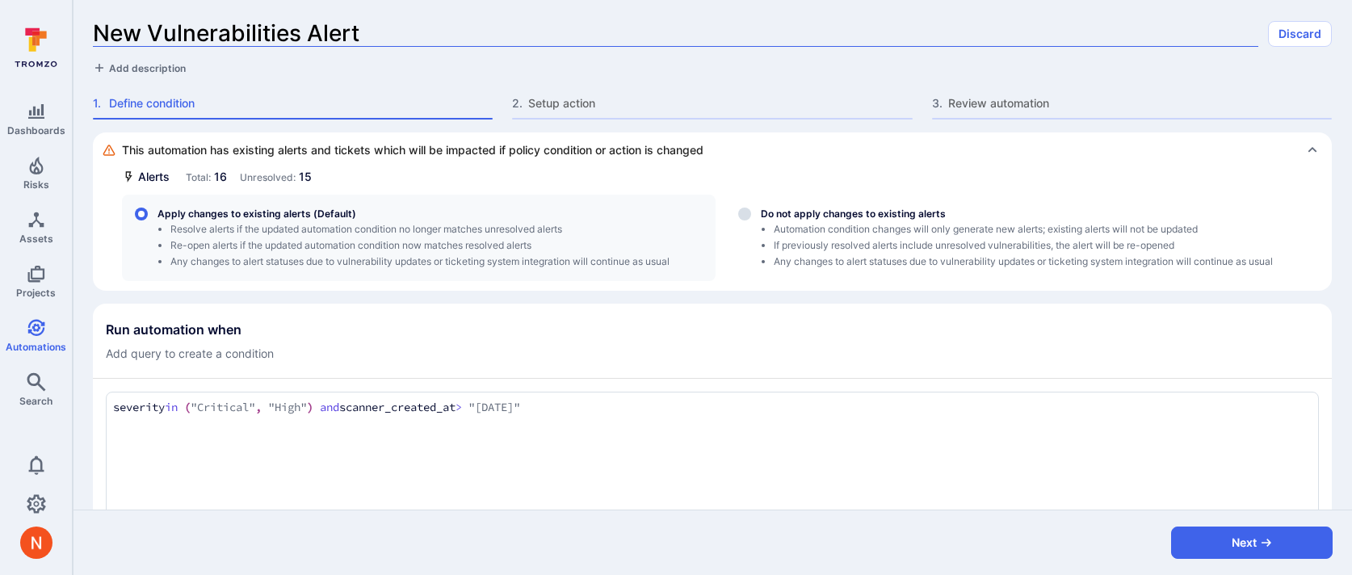
type input "New Vulnerabilities Alert"
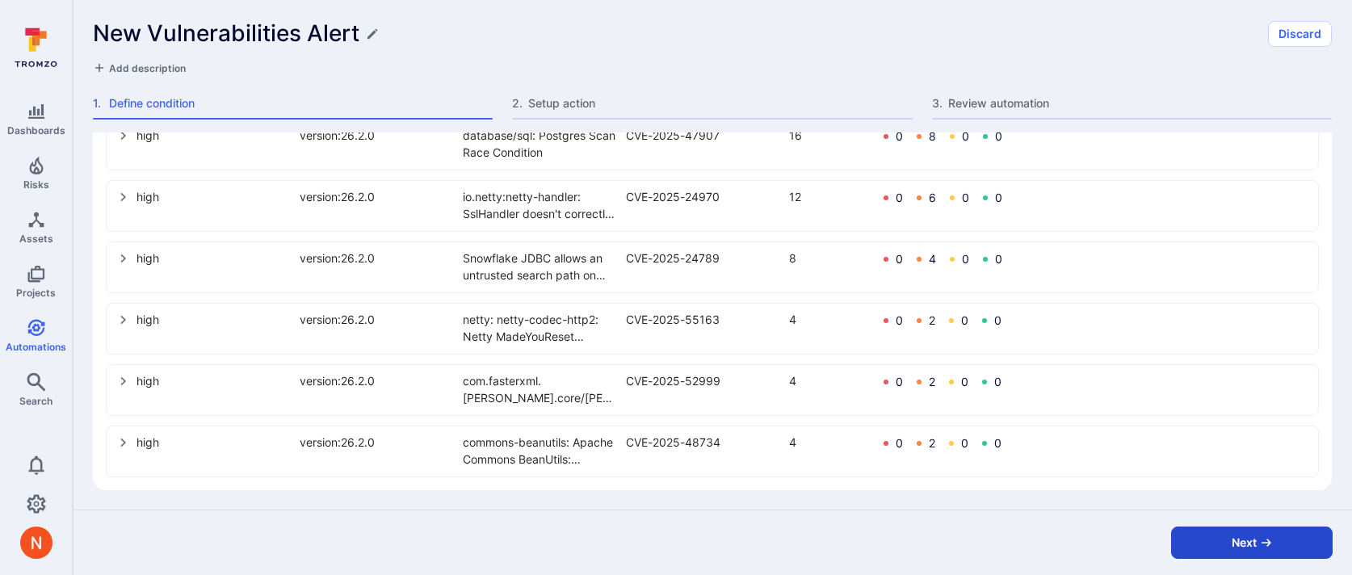
click at [1282, 545] on button "Next" at bounding box center [1251, 542] width 161 height 32
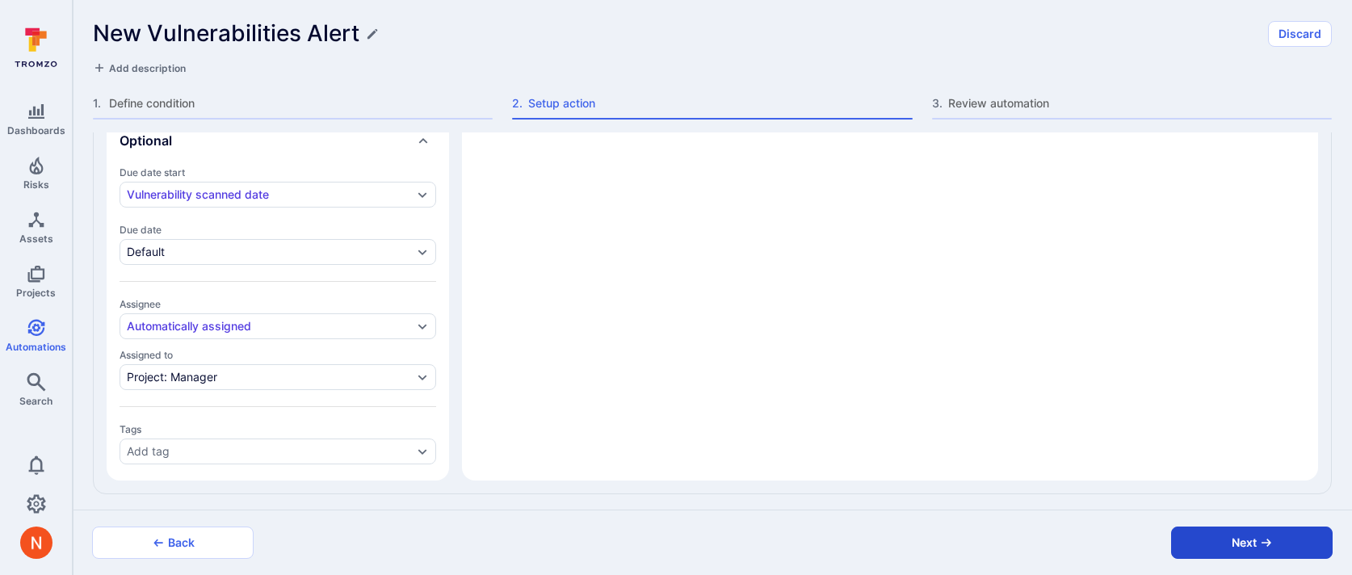
type textarea "x"
click at [1277, 543] on button "Next" at bounding box center [1251, 542] width 161 height 32
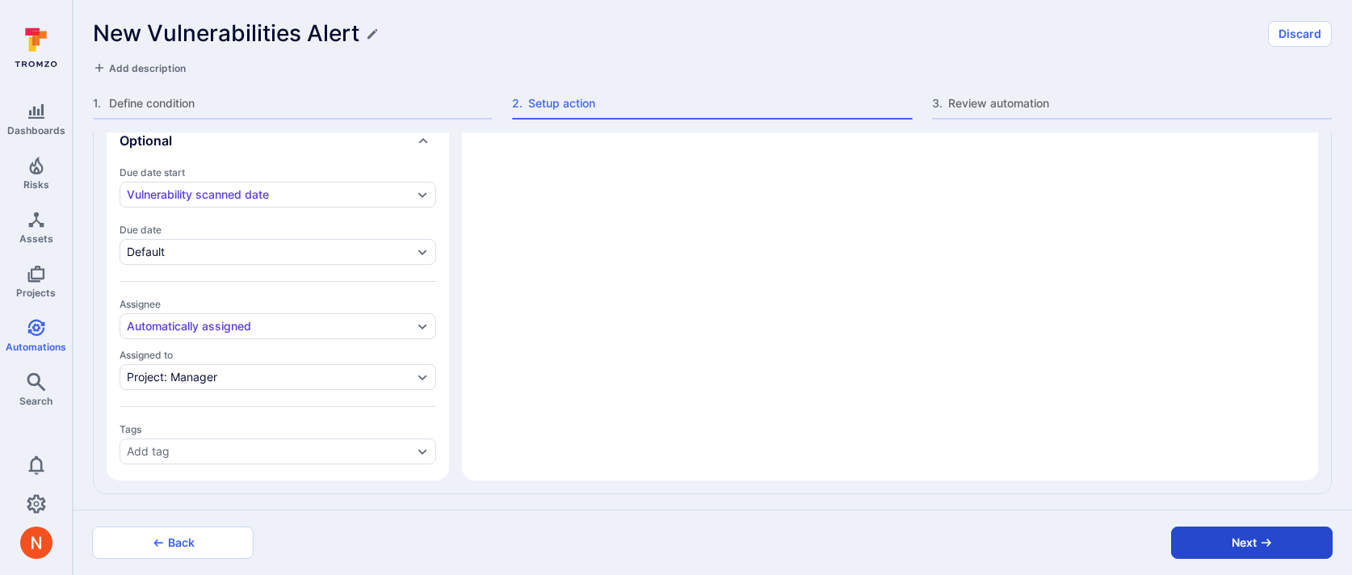
scroll to position [225, 0]
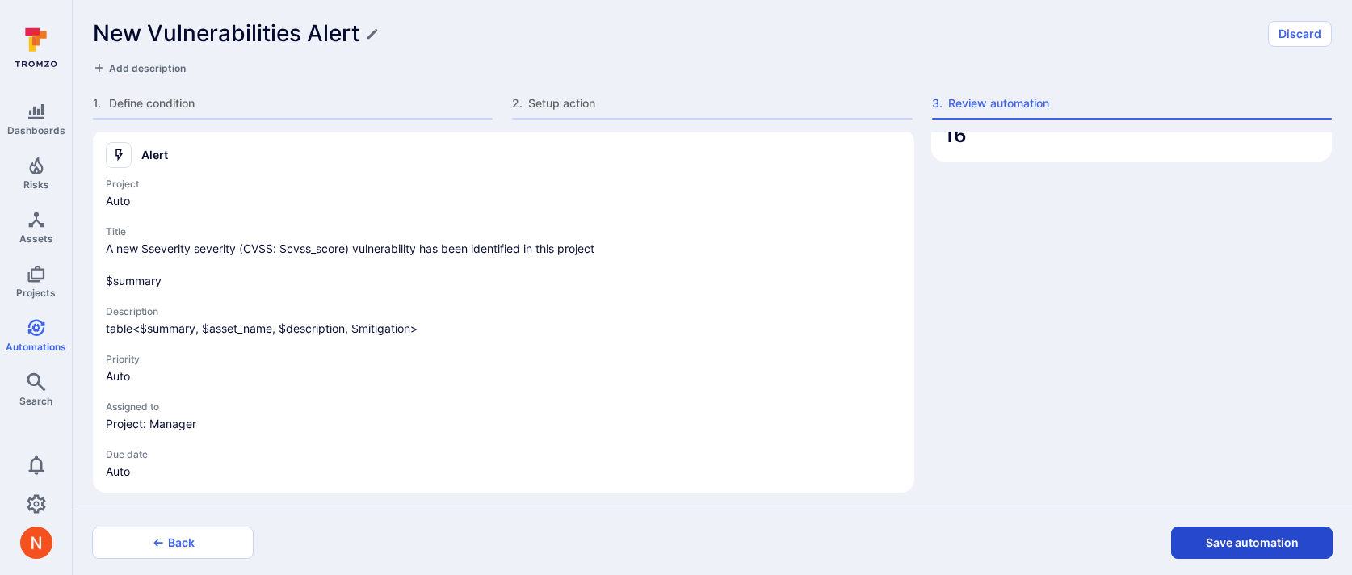
click at [1273, 543] on button "Save automation" at bounding box center [1251, 542] width 161 height 32
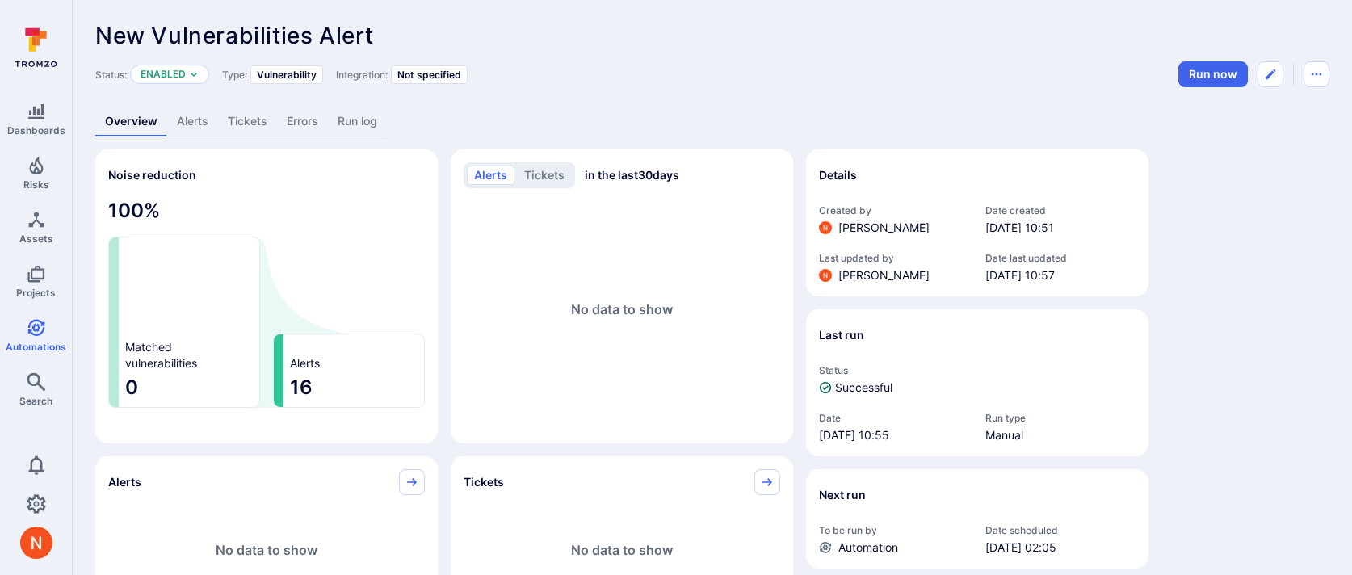
click at [200, 124] on link "Alerts" at bounding box center [192, 122] width 51 height 30
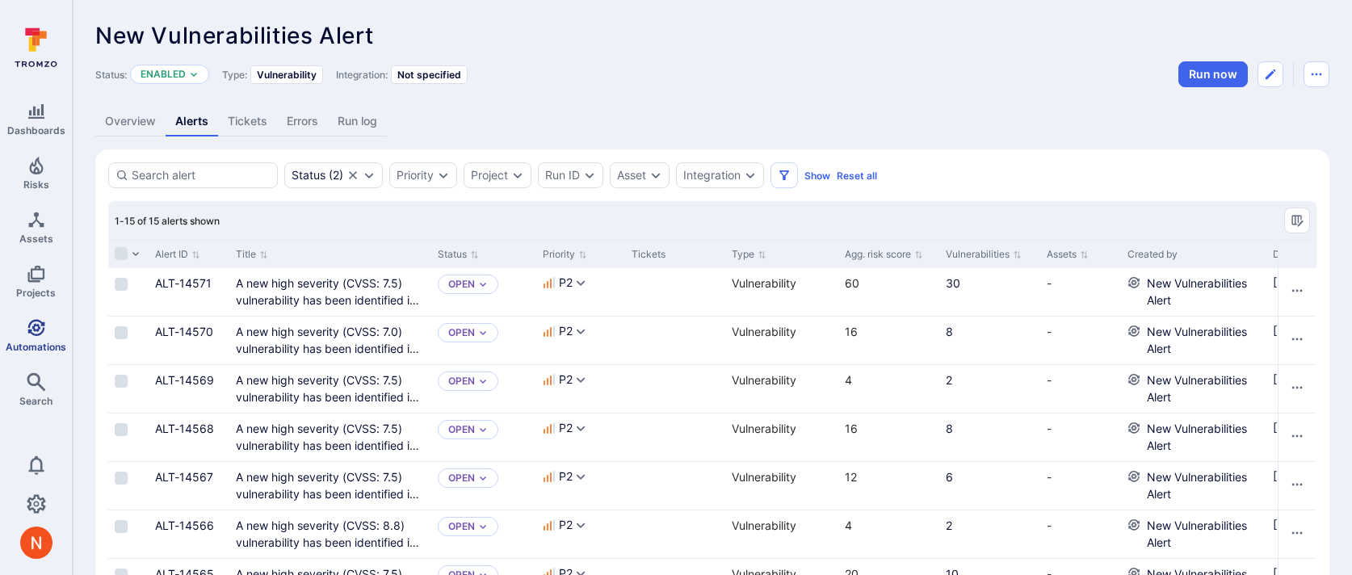
click at [44, 323] on icon "Automations" at bounding box center [36, 327] width 19 height 19
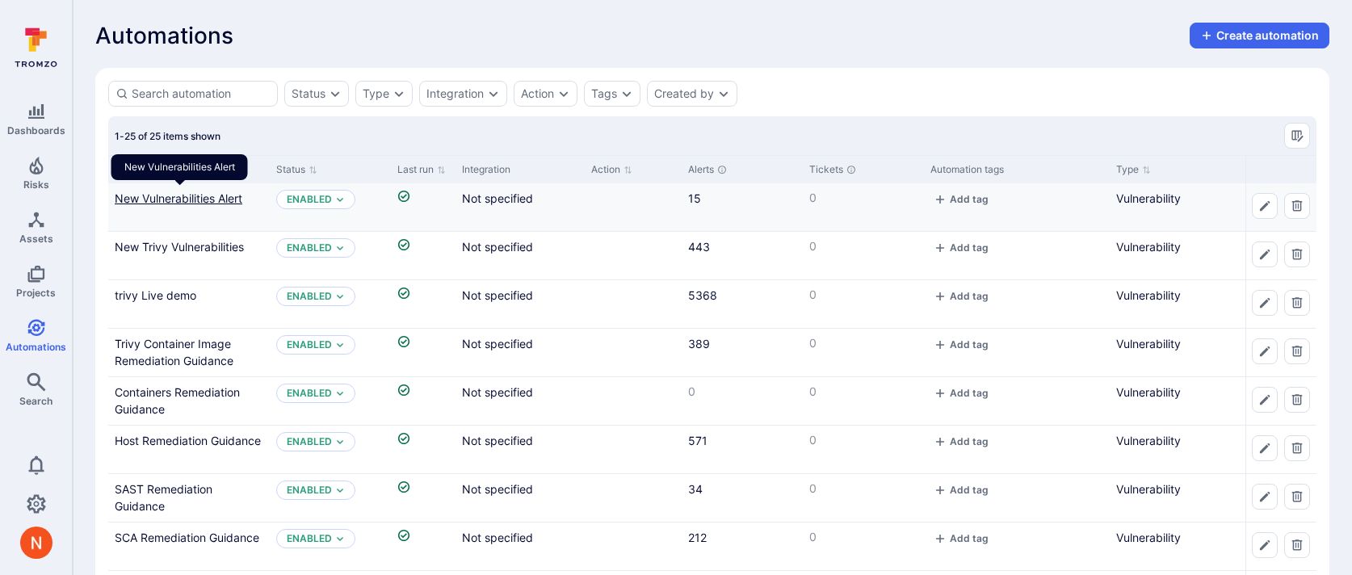
click at [237, 200] on link "New Vulnerabilities Alert" at bounding box center [179, 198] width 128 height 14
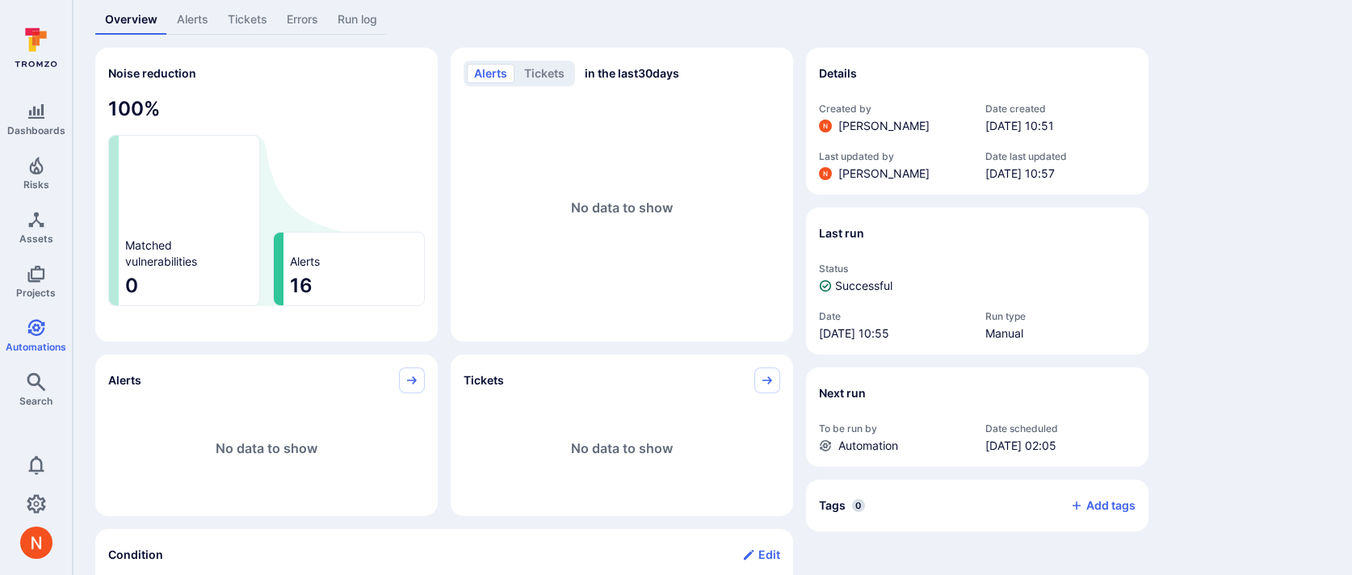
scroll to position [113, 0]
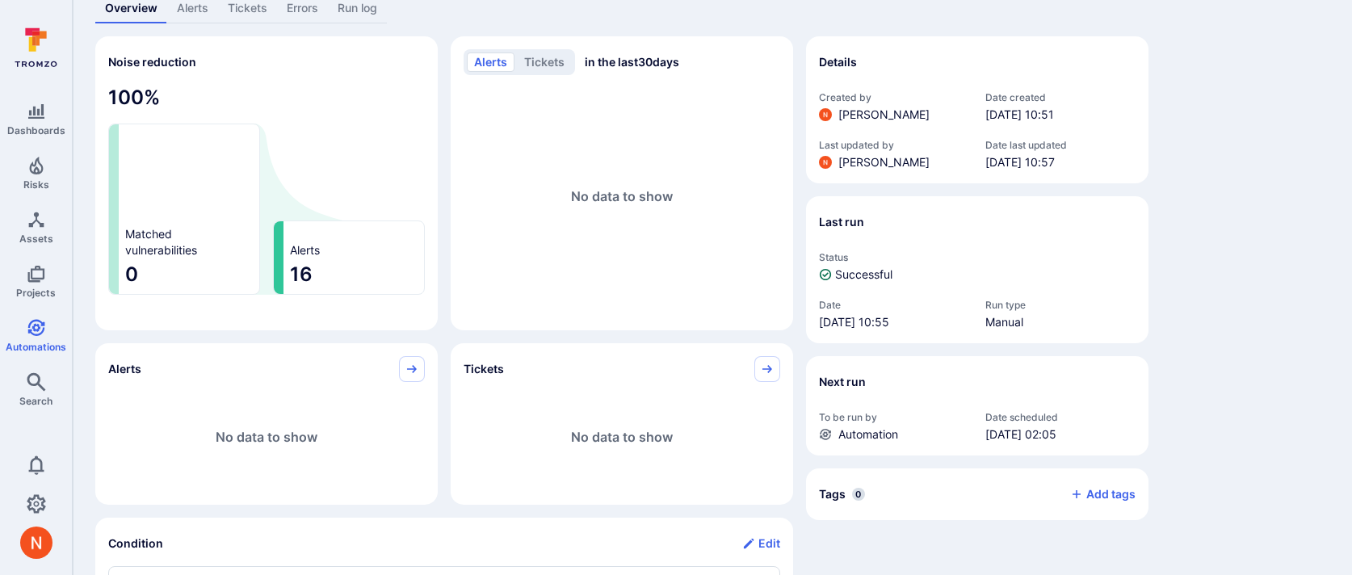
click at [362, 10] on link "Run log" at bounding box center [357, 9] width 59 height 30
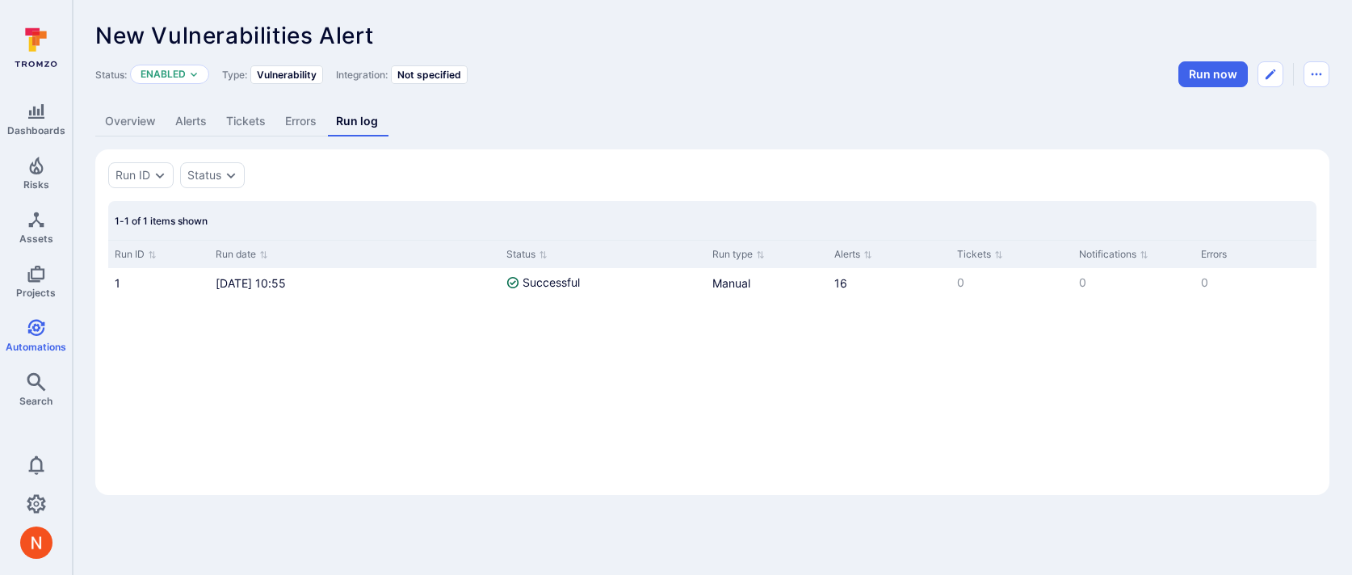
click at [124, 117] on link "Overview" at bounding box center [130, 122] width 70 height 30
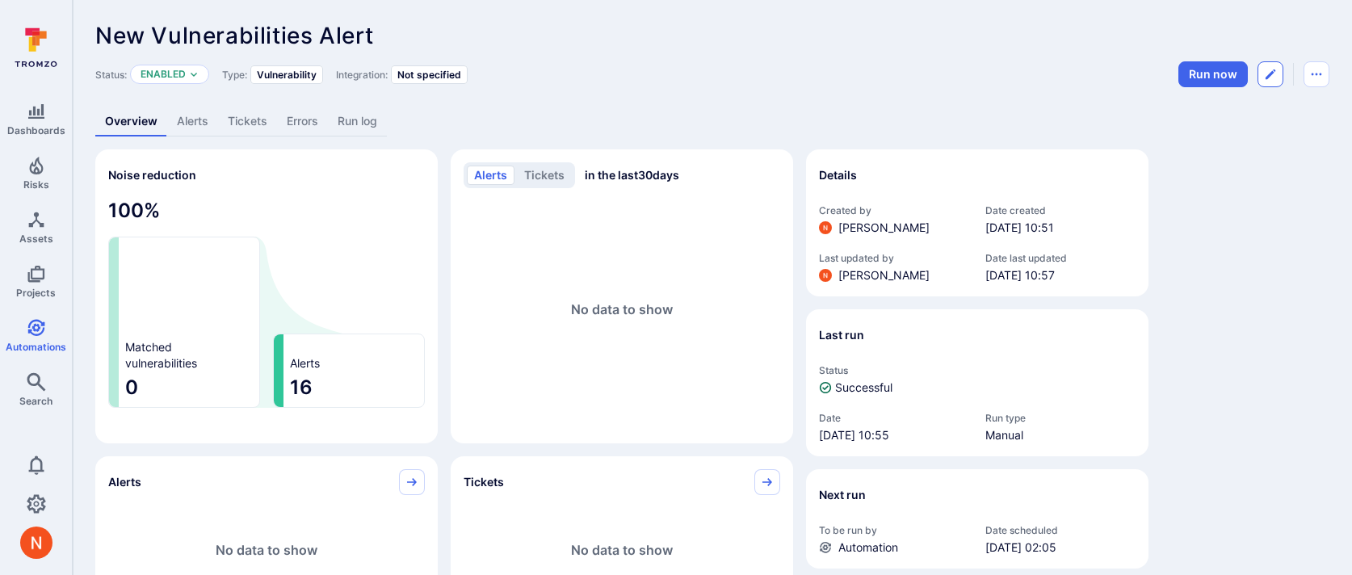
click at [1272, 70] on icon "Edit automation" at bounding box center [1270, 74] width 13 height 13
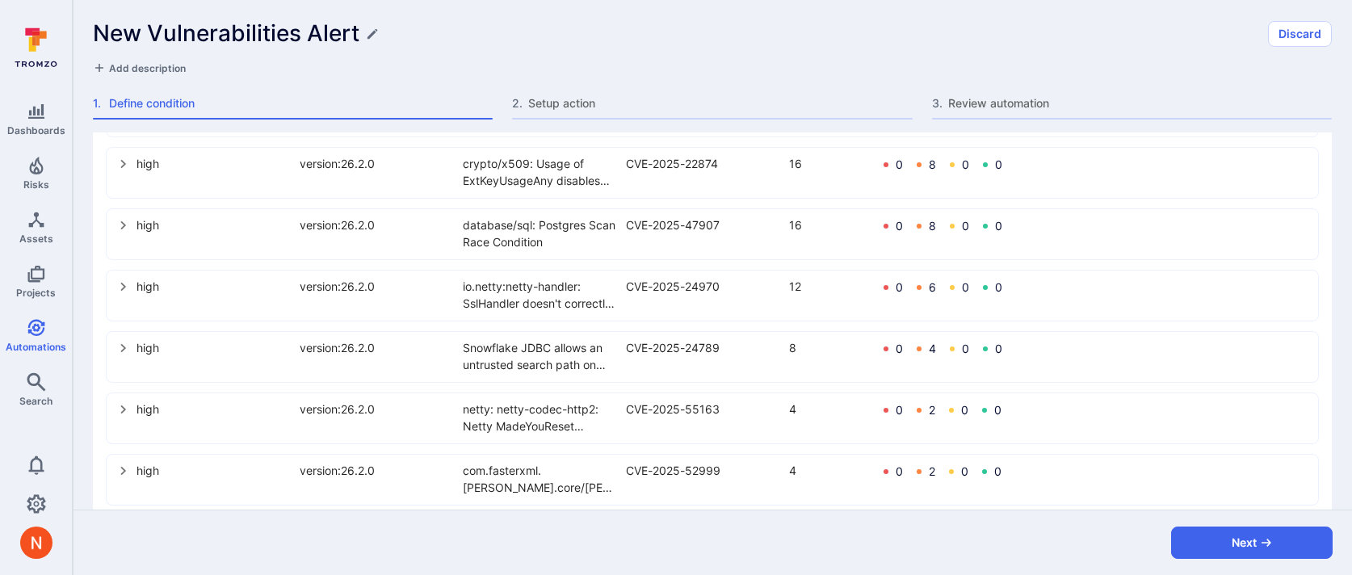
scroll to position [1038, 0]
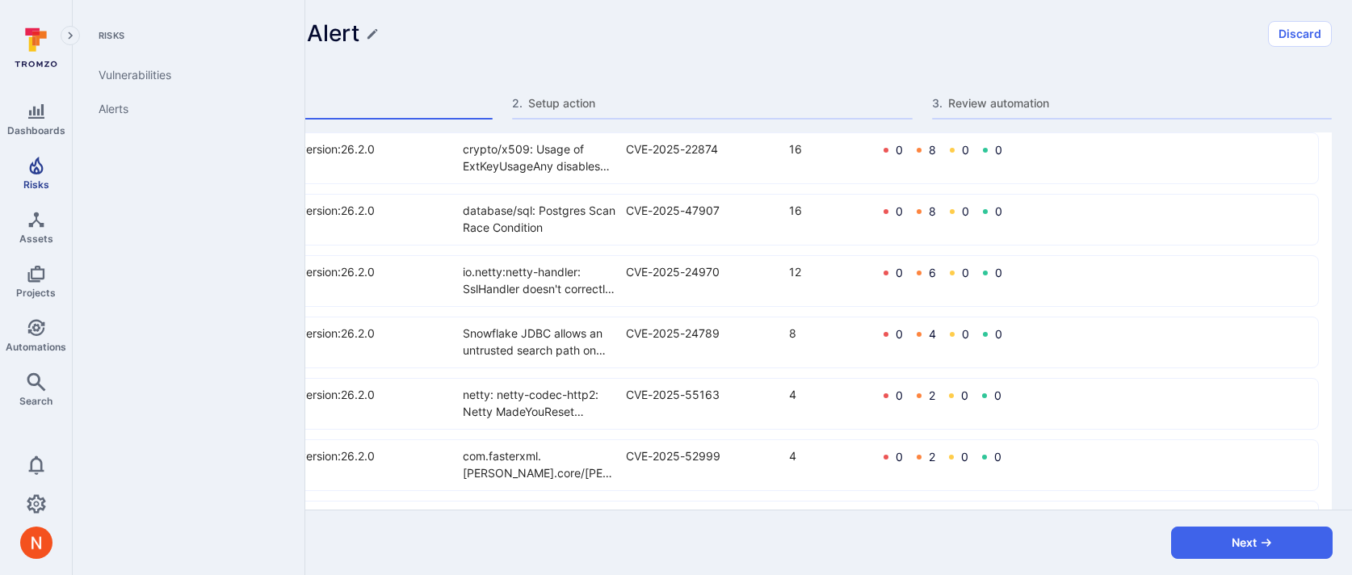
click at [31, 190] on link "Risks" at bounding box center [36, 173] width 72 height 48
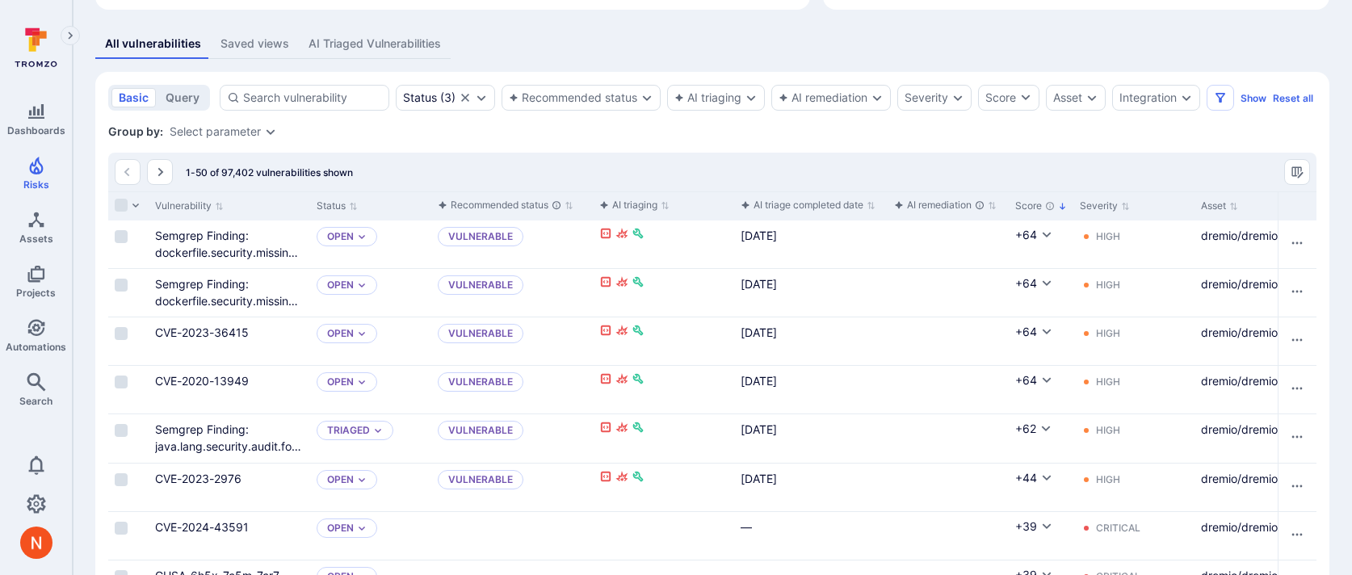
scroll to position [303, 0]
